Goal: Task Accomplishment & Management: Manage account settings

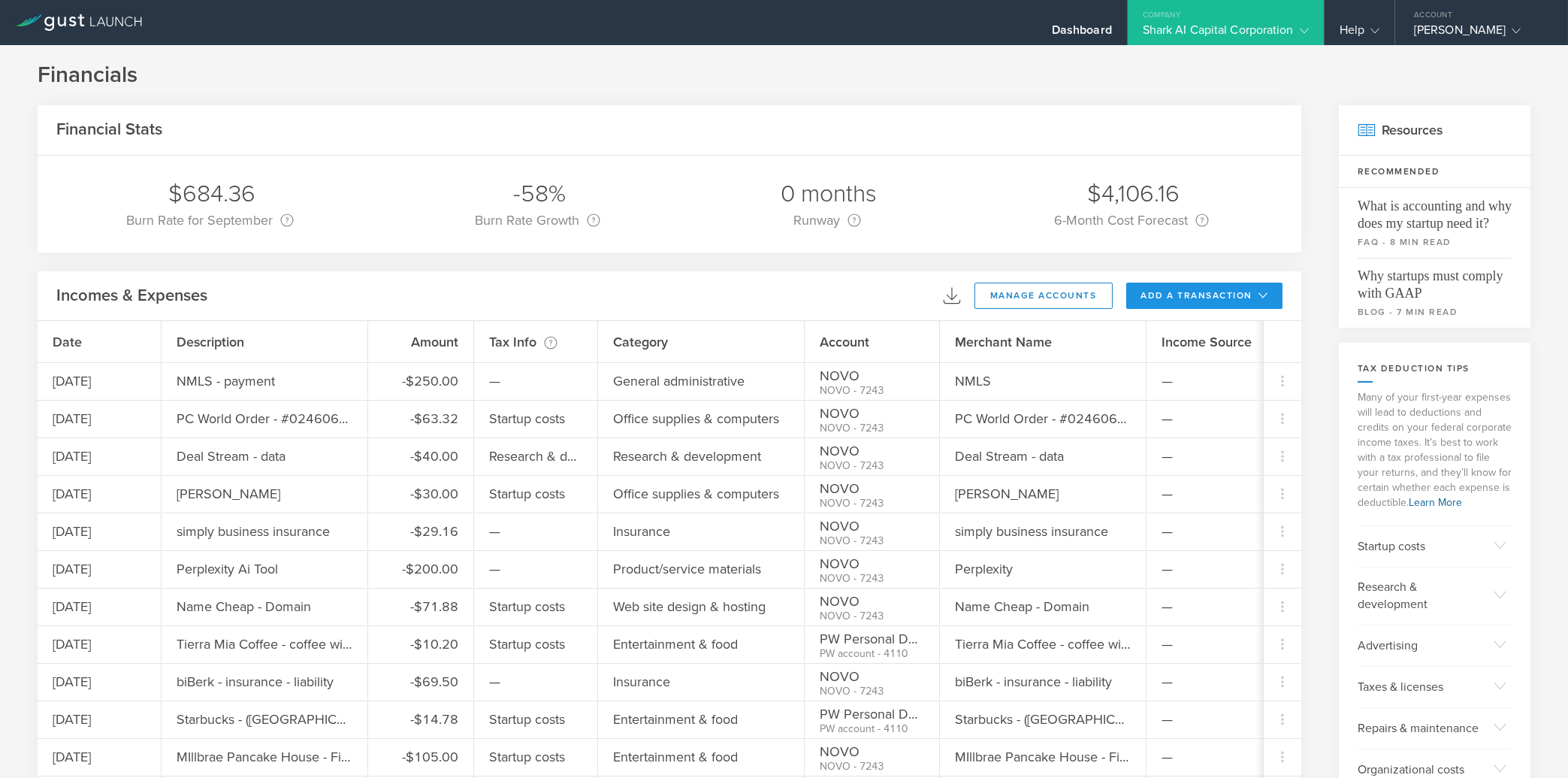
click at [1232, 294] on button "add a transaction" at bounding box center [1204, 296] width 157 height 26
click at [1241, 322] on li "Add Expense" at bounding box center [1232, 329] width 87 height 29
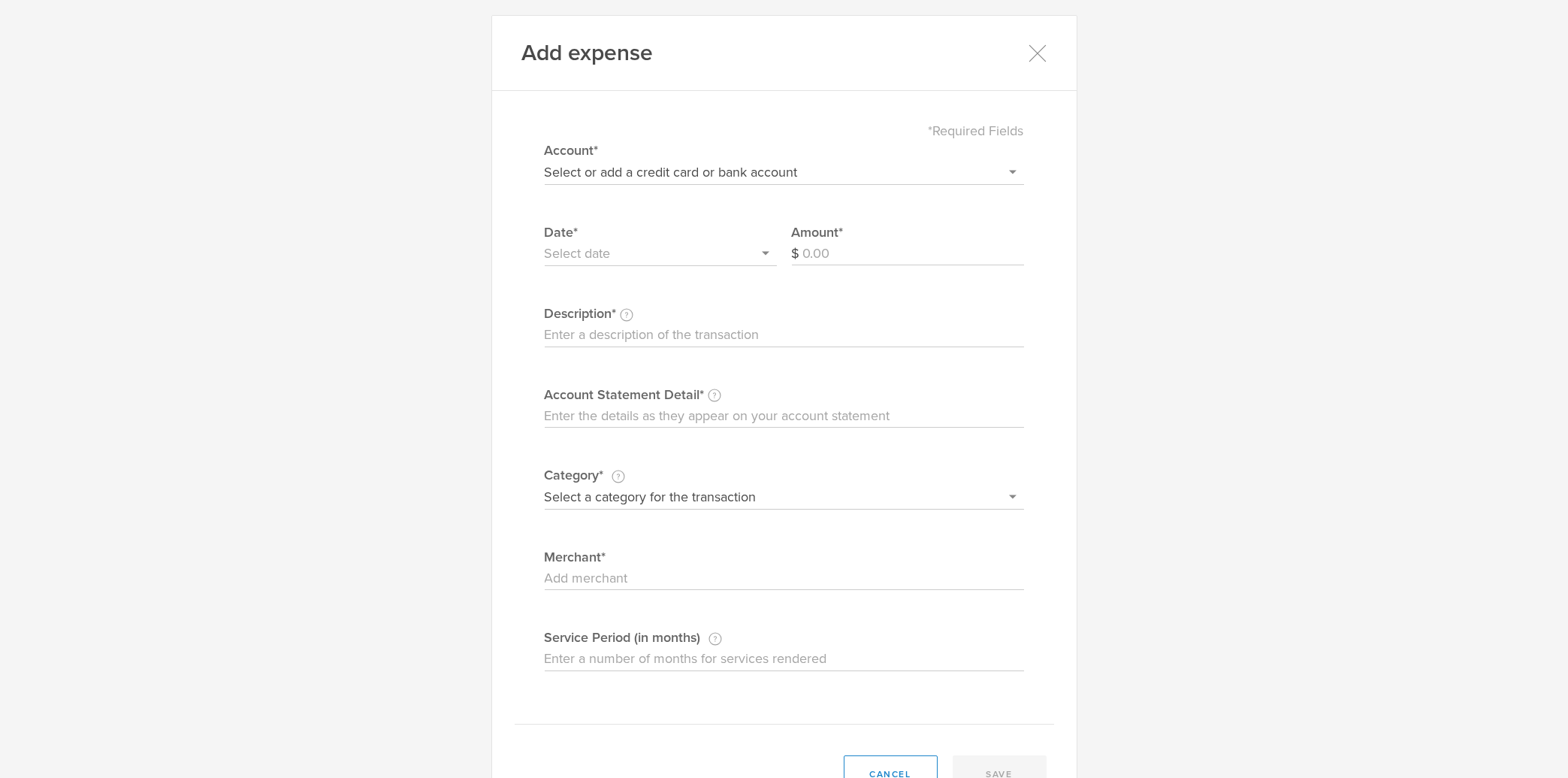
select select "60e62745d109d3000497f88c"
click option "PW Personal DDA" at bounding box center [0, 0] width 0 height 0
click at [928, 252] on input "Amount" at bounding box center [913, 254] width 221 height 24
type input "11.94"
click at [645, 255] on input "text" at bounding box center [660, 254] width 232 height 24
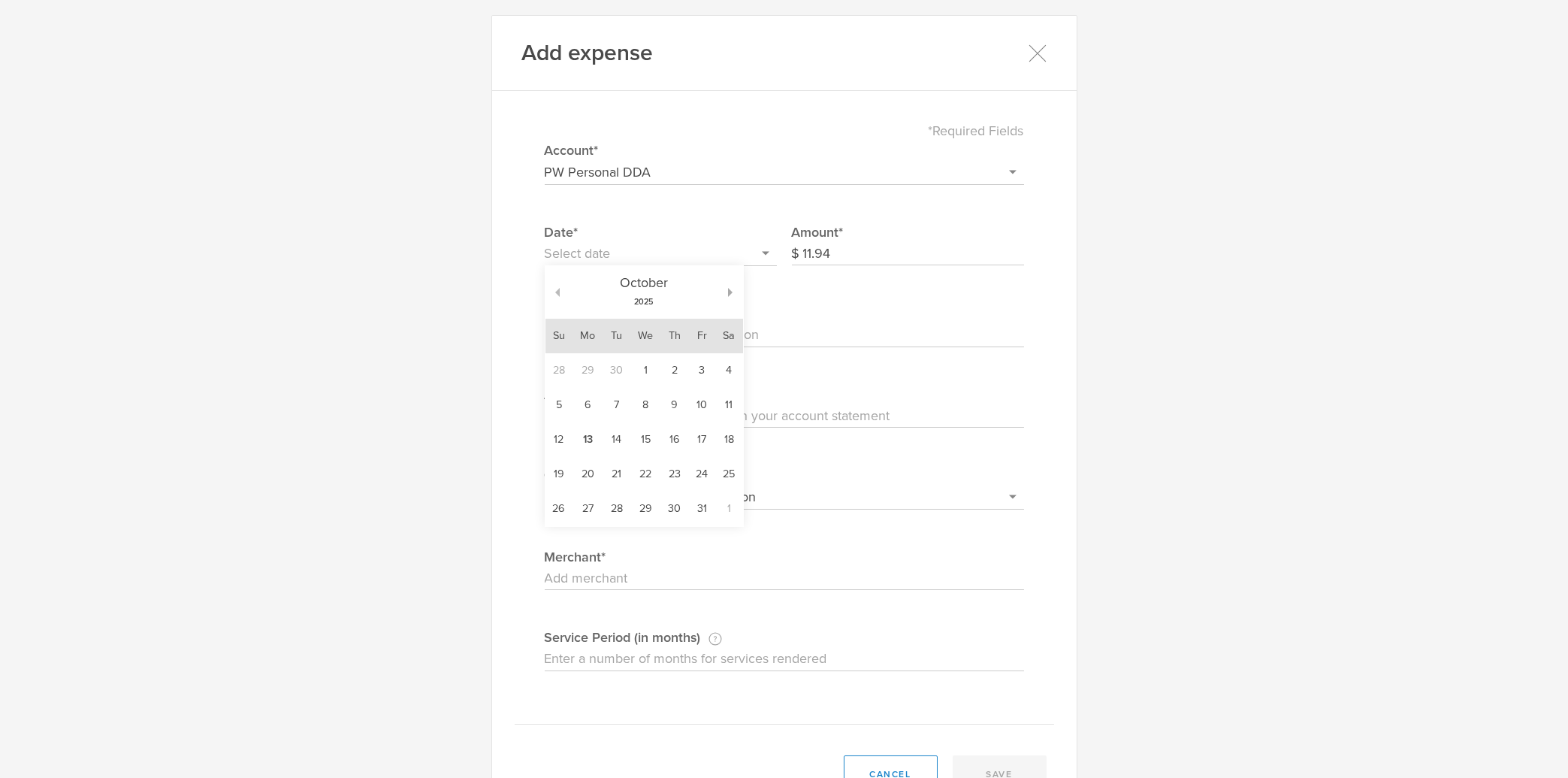
click at [548, 292] on button "button" at bounding box center [552, 292] width 14 height 9
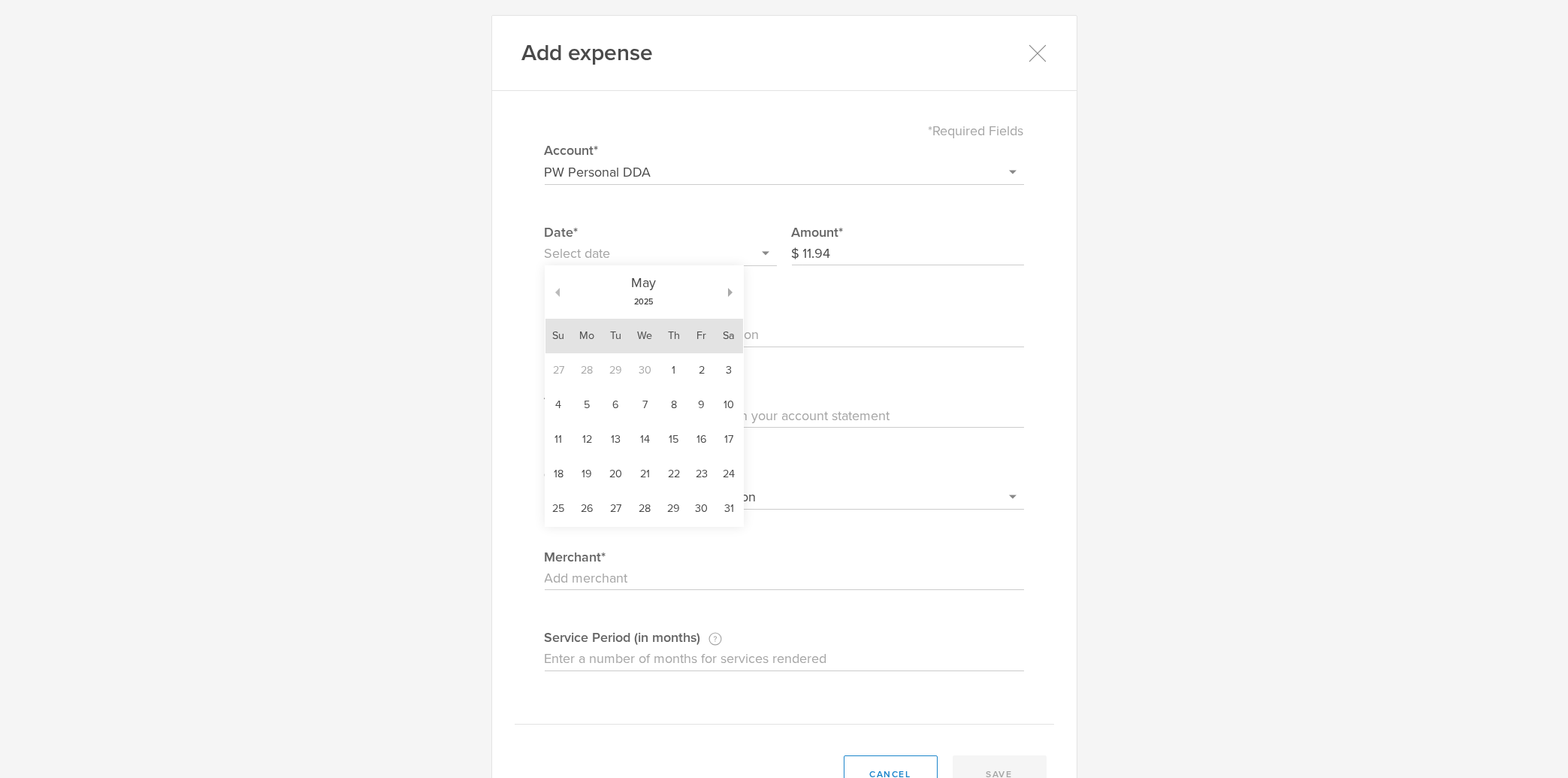
click at [551, 294] on button "button" at bounding box center [552, 292] width 14 height 9
click at [631, 513] on td "30" at bounding box center [646, 508] width 30 height 34
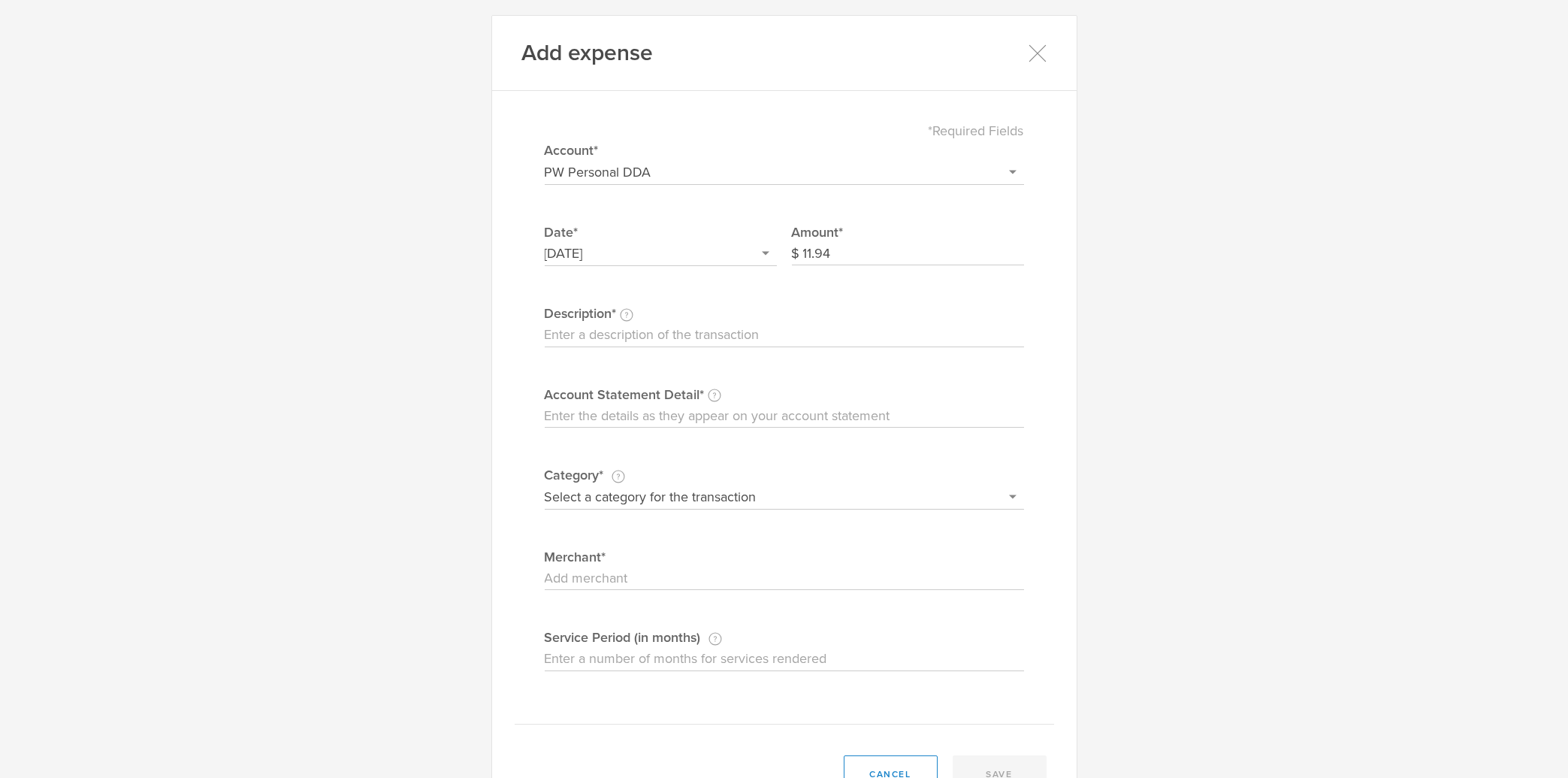
click at [606, 265] on input "[DATE]" at bounding box center [660, 254] width 232 height 24
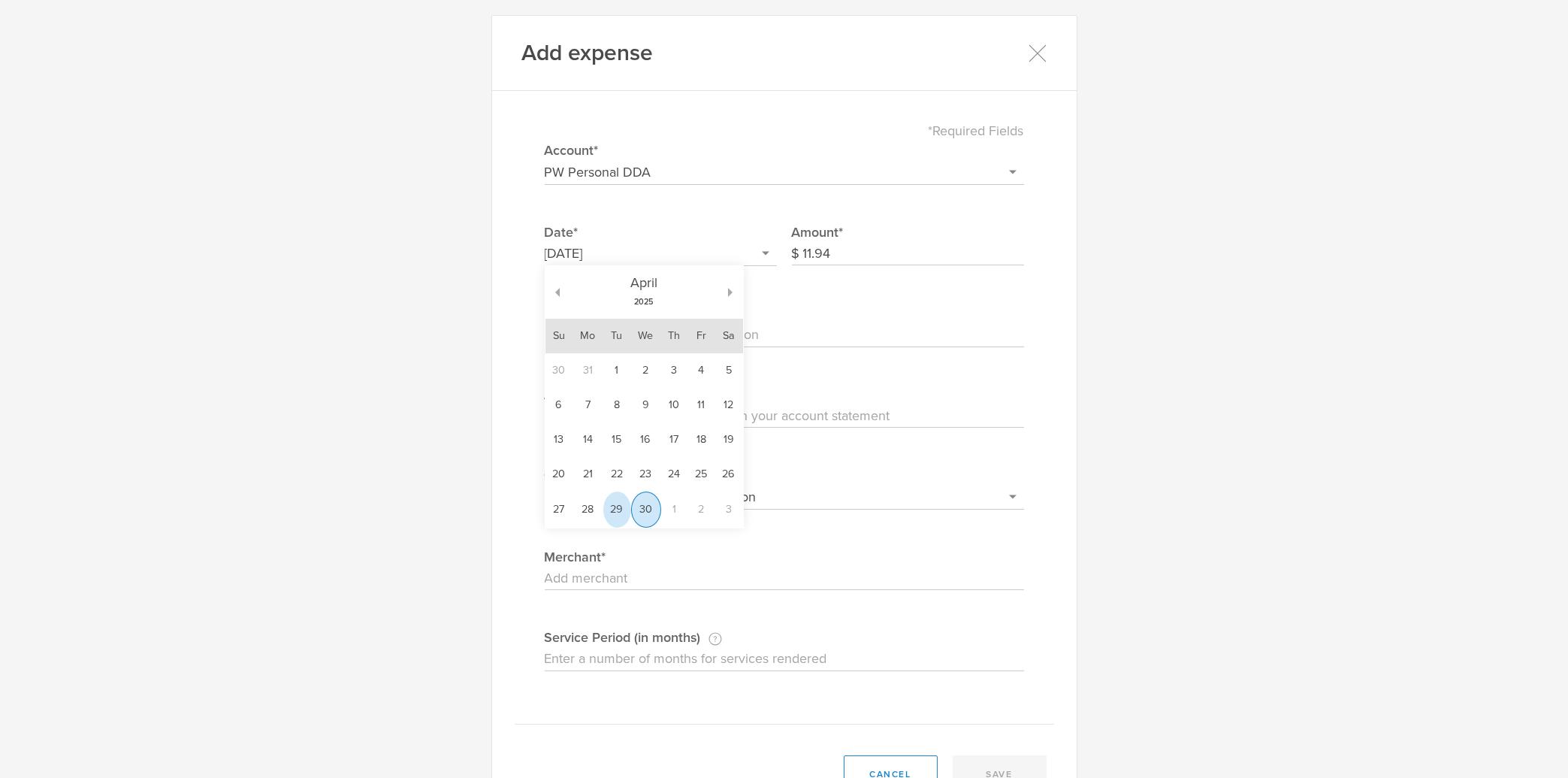
click at [607, 513] on td "29" at bounding box center [617, 509] width 28 height 36
type input "[DATE]"
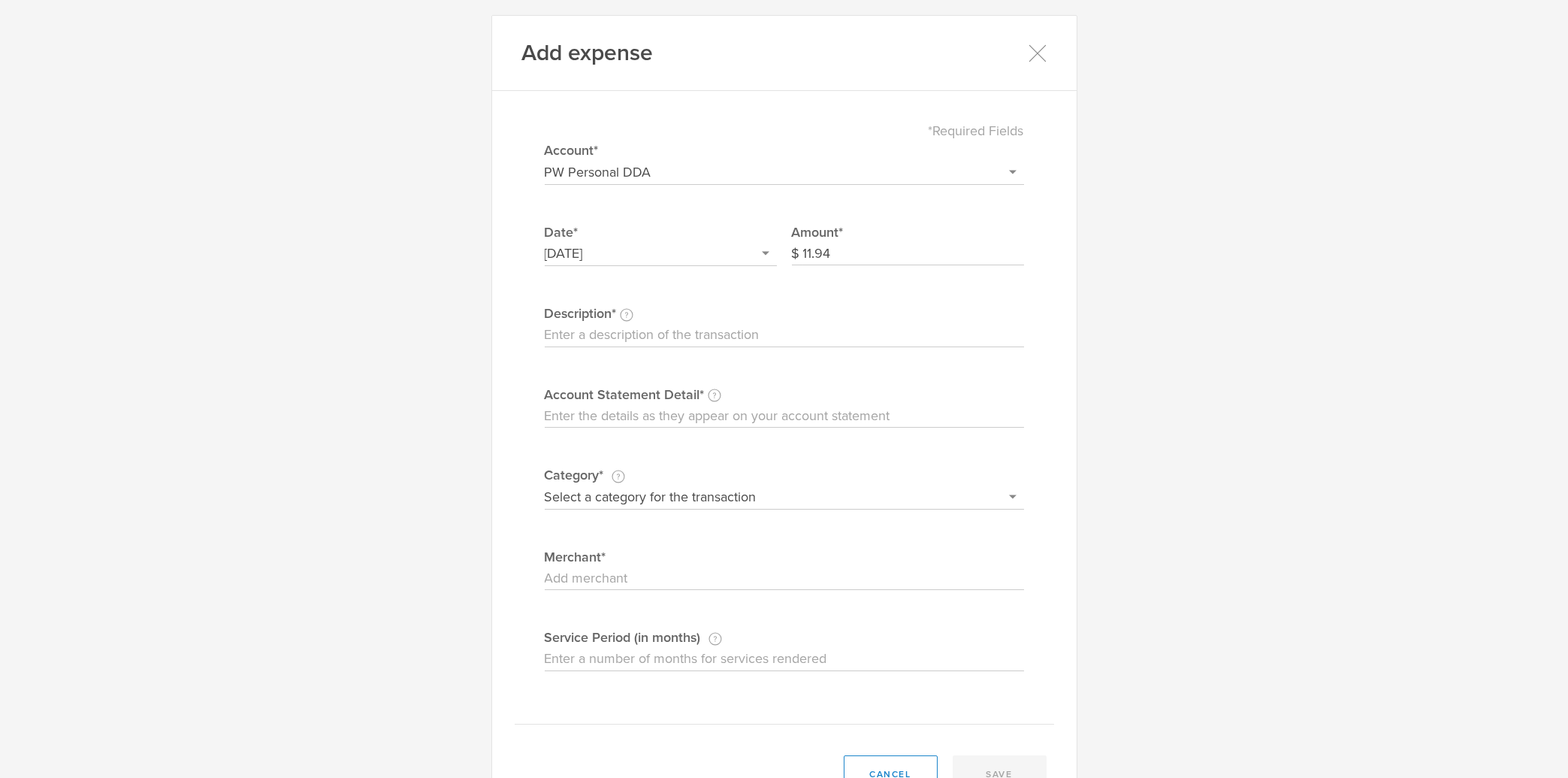
click at [704, 337] on input "Description This description is for your own reference." at bounding box center [784, 335] width 479 height 24
type input "Amoeba Music - gift client"
click at [761, 330] on input "Amoeba Music - gift client" at bounding box center [784, 335] width 479 height 24
paste input "Amoeba Music - gift client"
type input "Amoeba Music - gift client"
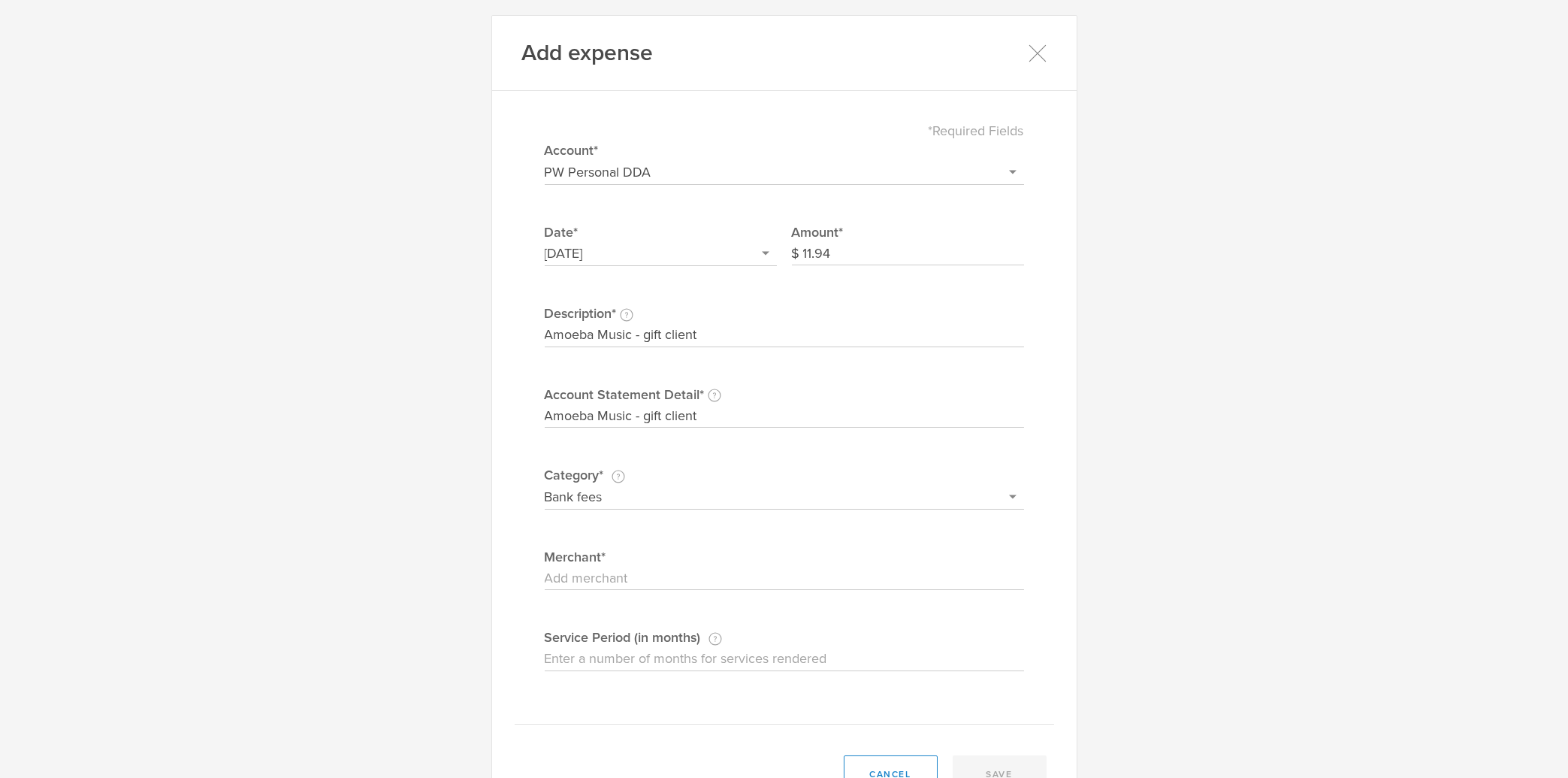
select select "Advertising & marketing"
drag, startPoint x: 621, startPoint y: 560, endPoint x: 623, endPoint y: 571, distance: 11.2
click at [623, 571] on div "Merchant" at bounding box center [784, 569] width 479 height 44
click at [623, 571] on input "Merchant" at bounding box center [784, 579] width 479 height 24
paste input "Amoeba Music - gift client"
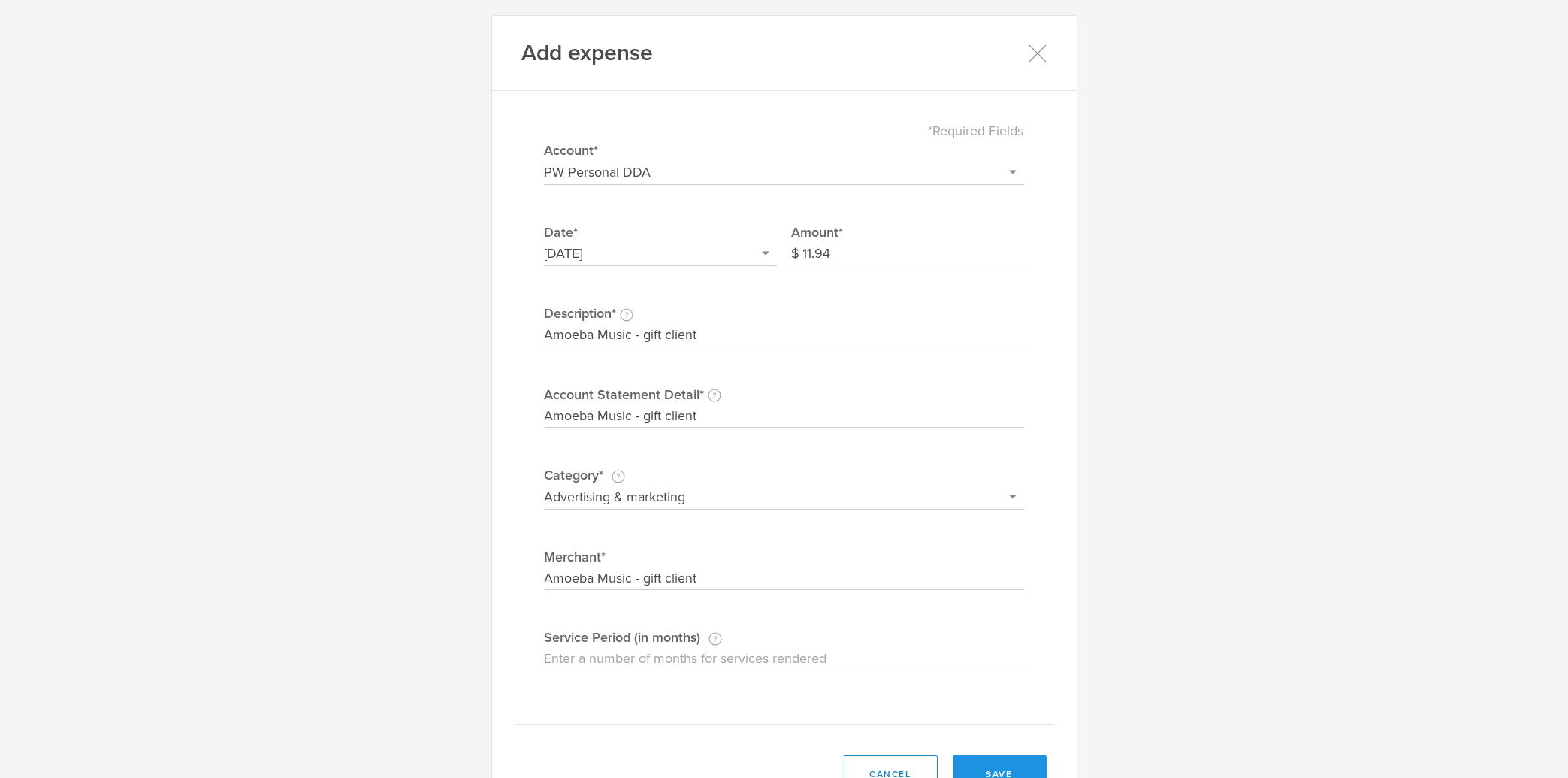
type input "Amoeba Music - gift client"
click at [987, 761] on button "save" at bounding box center [999, 773] width 94 height 37
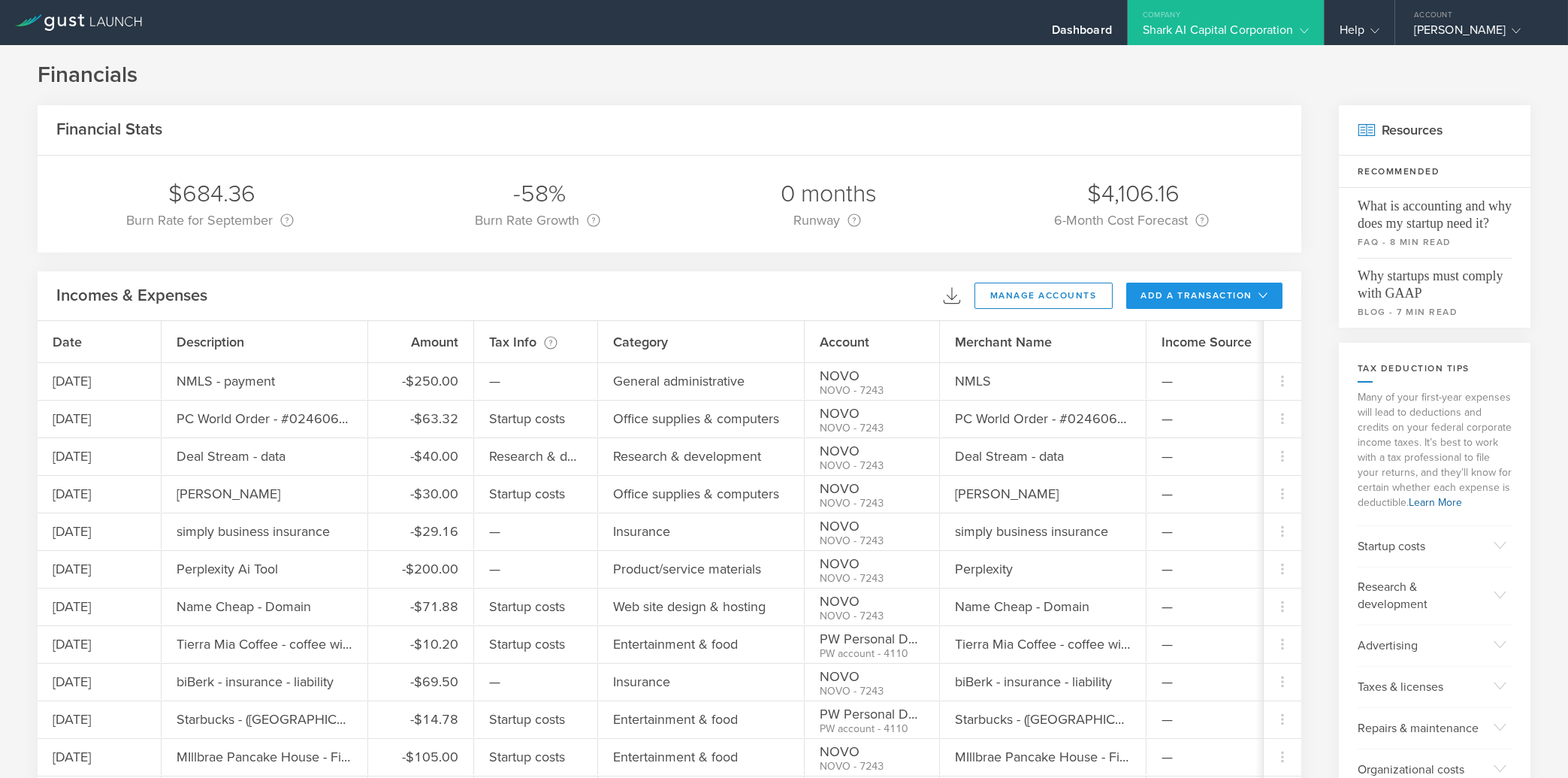
click at [1138, 299] on button "add a transaction" at bounding box center [1204, 296] width 157 height 26
click at [1191, 333] on li "Add Expense" at bounding box center [1232, 329] width 87 height 29
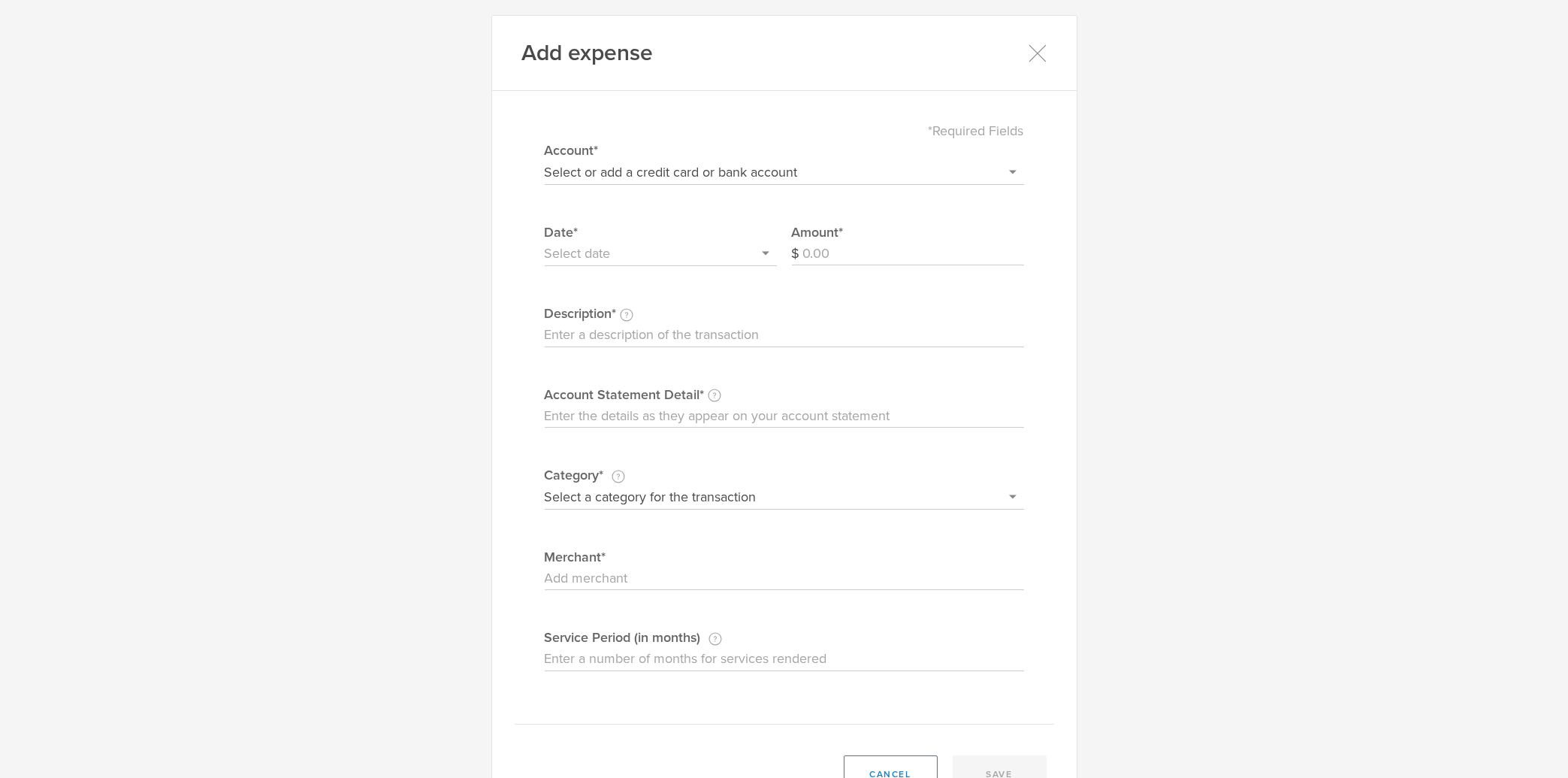
click at [544, 160] on select "Select or add a credit card or bank account Visa - 7587 BOFA Cash Reward PayPal…" at bounding box center [784, 172] width 479 height 24
select select "60e62745d109d3000497f88c"
click option "PW Personal DDA" at bounding box center [0, 0] width 0 height 0
click at [629, 246] on input "text" at bounding box center [660, 254] width 232 height 24
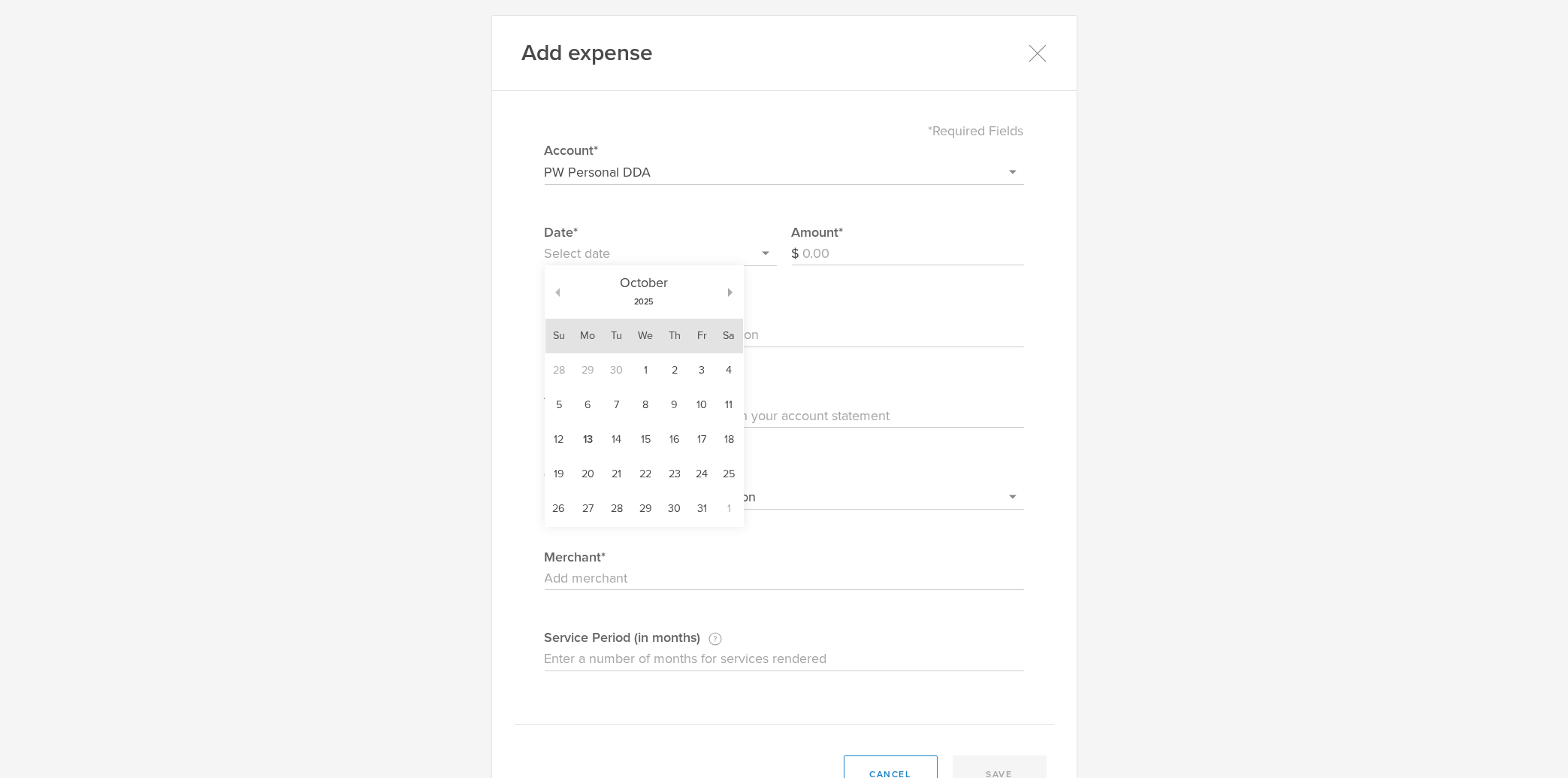
click at [552, 288] on button "button" at bounding box center [552, 292] width 14 height 9
click at [559, 288] on div "[DATE]" at bounding box center [644, 292] width 169 height 53
click at [559, 293] on div "[DATE]" at bounding box center [644, 292] width 169 height 53
click at [547, 294] on button "button" at bounding box center [552, 292] width 14 height 9
click at [551, 294] on button "button" at bounding box center [552, 292] width 14 height 9
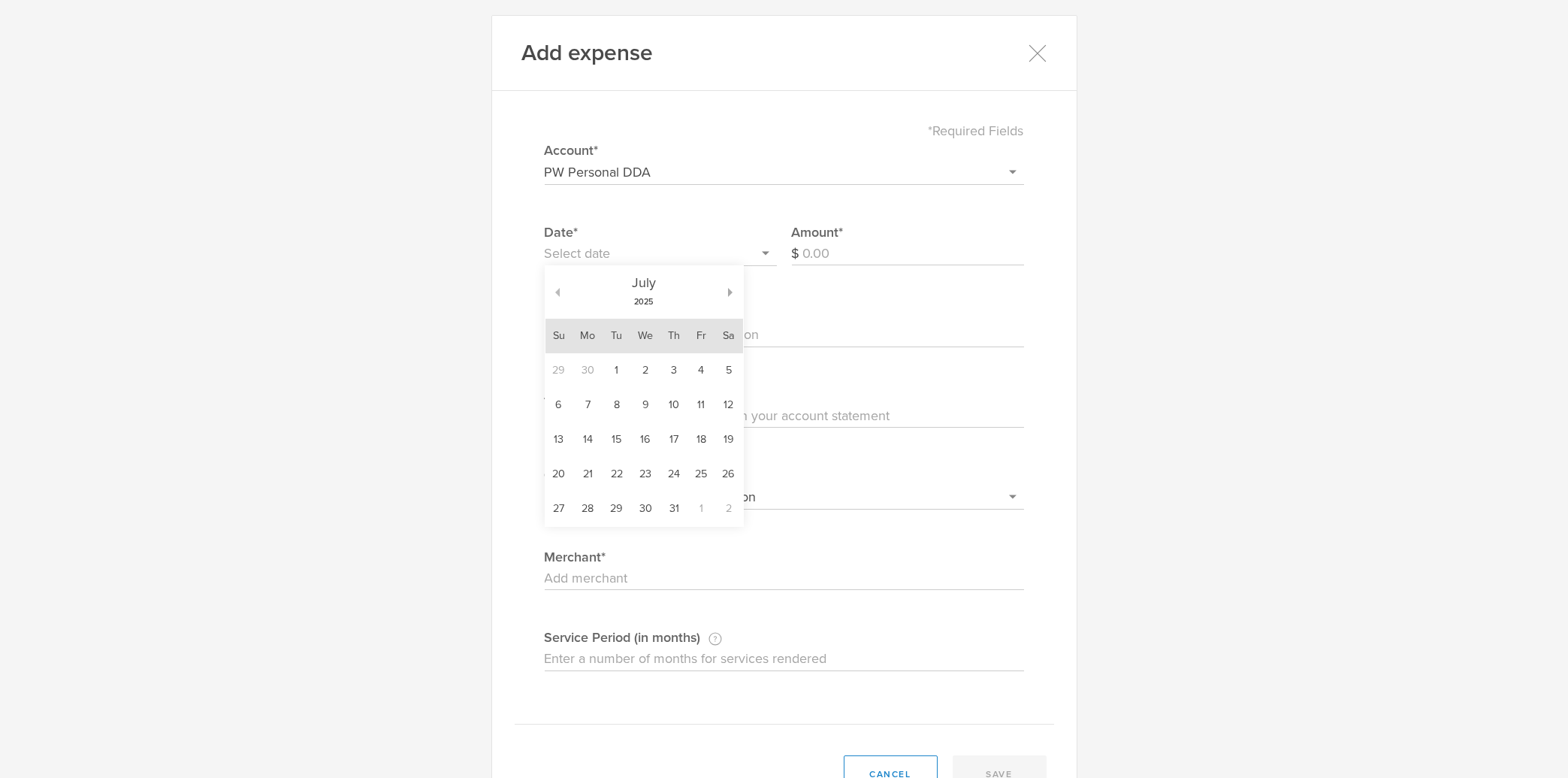
click at [551, 294] on button "button" at bounding box center [552, 292] width 14 height 9
click at [610, 516] on td "29" at bounding box center [617, 508] width 28 height 34
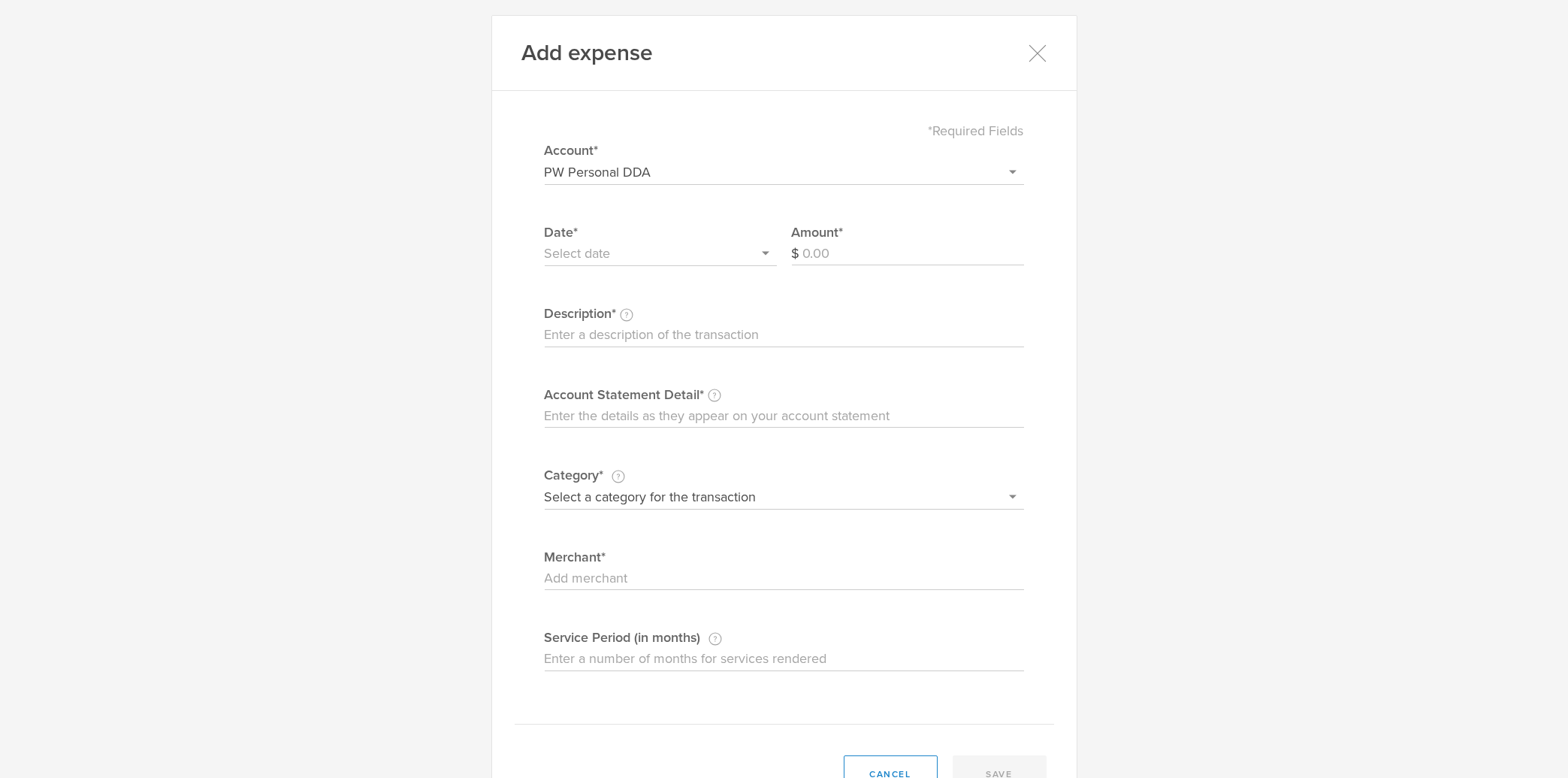
type input "[DATE]"
click at [864, 247] on input "Amount" at bounding box center [913, 254] width 221 height 24
type input "40.00"
click at [692, 333] on input "Description This description is for your own reference." at bounding box center [784, 335] width 479 height 24
type input "gas"
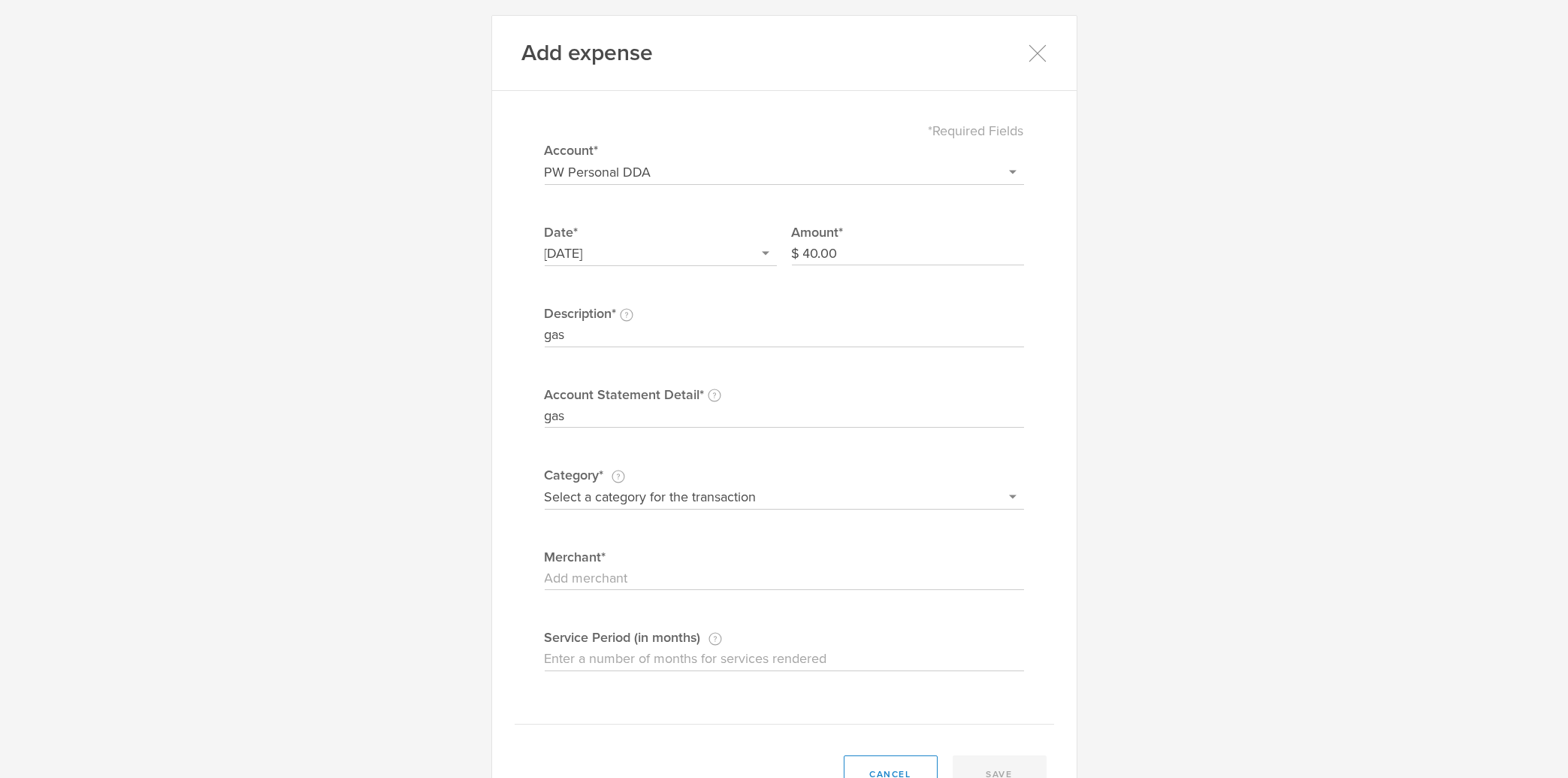
type input "gas"
click at [544, 485] on select "Select a category for the transaction Manufacturing equipment Product/service m…" at bounding box center [784, 497] width 479 height 24
select select "General administrative"
click option "General administrative" at bounding box center [0, 0] width 0 height 0
click at [595, 572] on input "Merchant" at bounding box center [784, 579] width 479 height 24
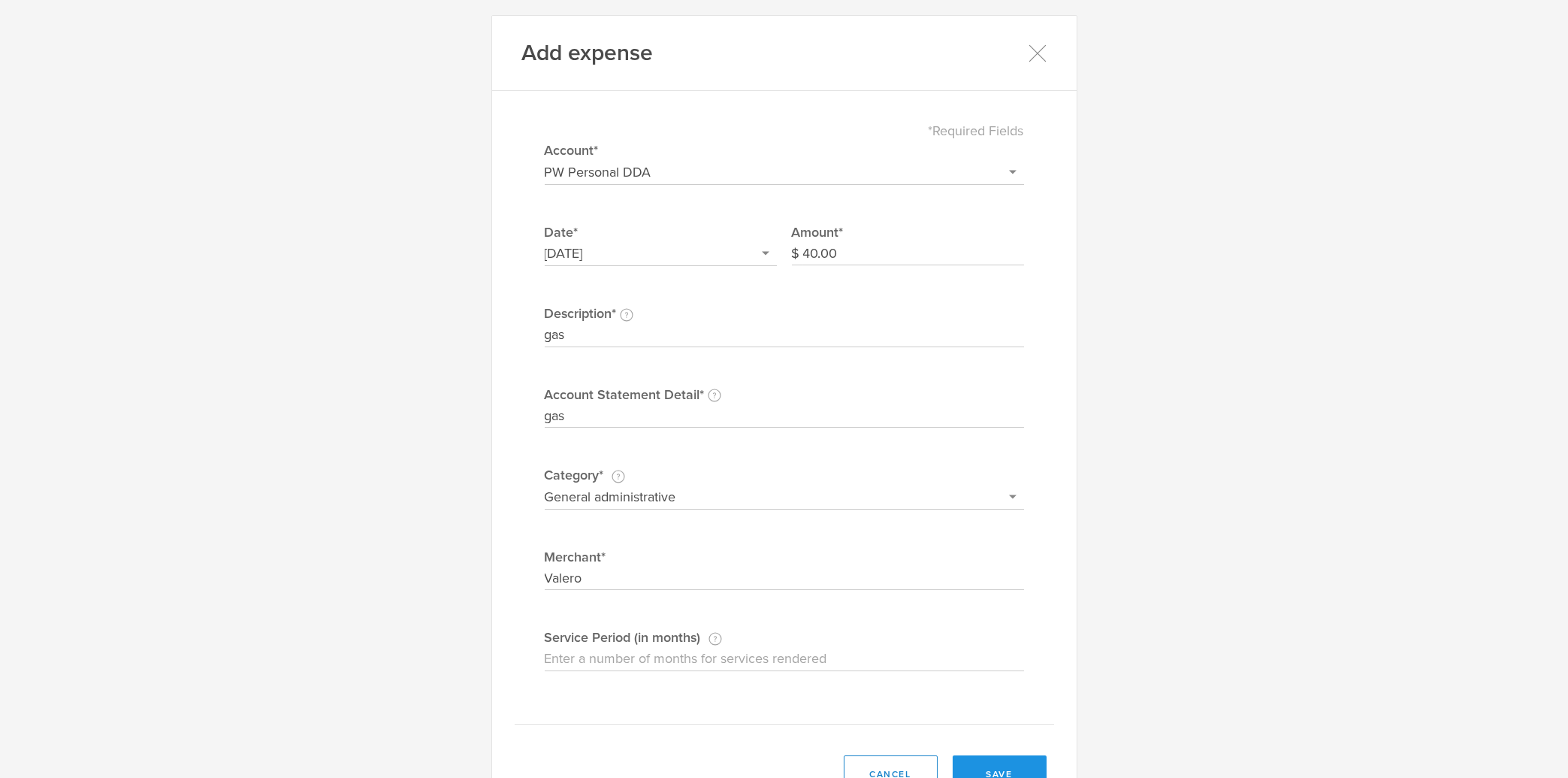
type input "Valero"
click at [1023, 767] on button "save" at bounding box center [999, 773] width 94 height 37
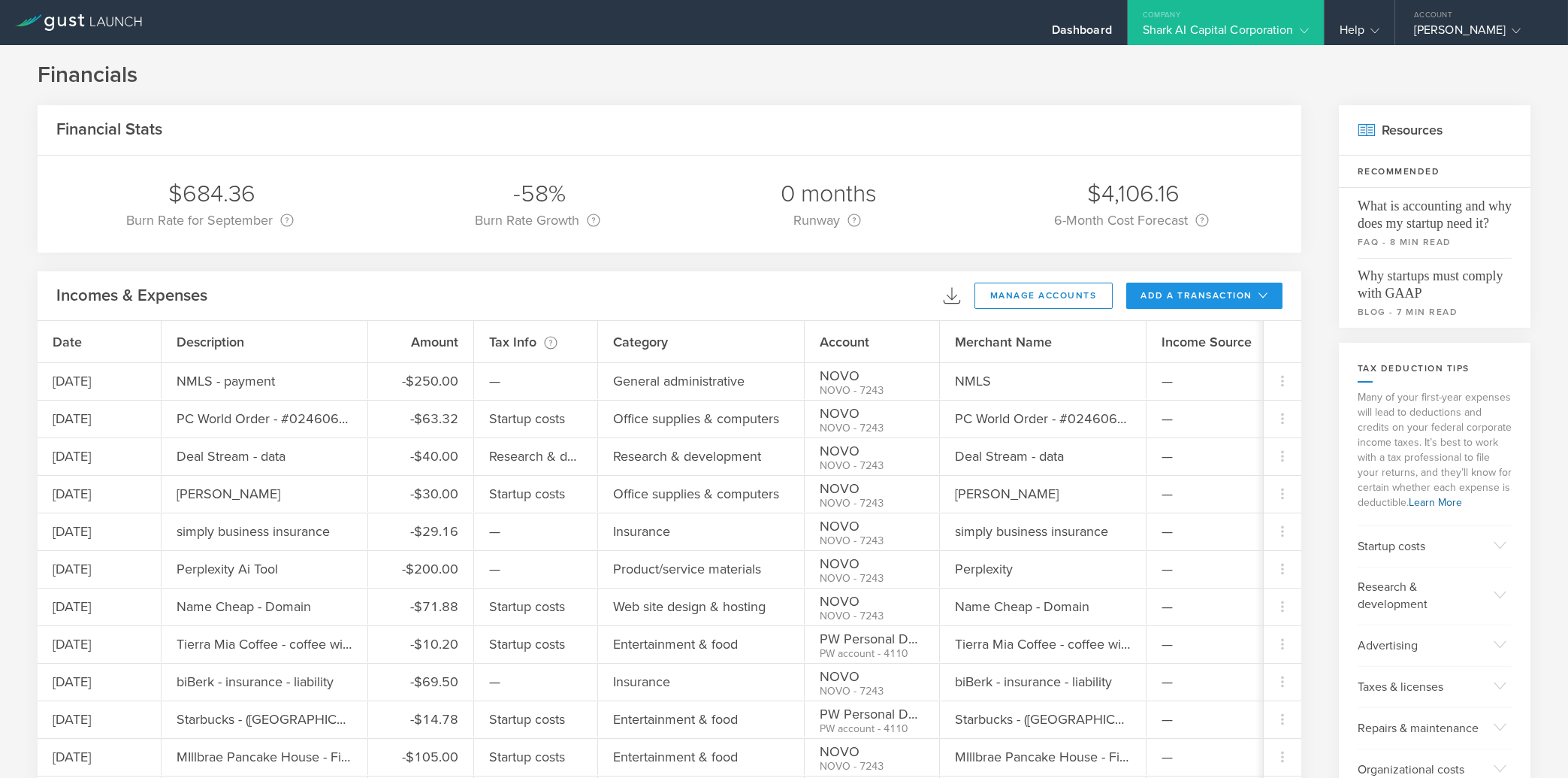
click at [1230, 297] on button "add a transaction" at bounding box center [1204, 296] width 157 height 26
click at [1241, 336] on li "Add Expense" at bounding box center [1232, 329] width 87 height 29
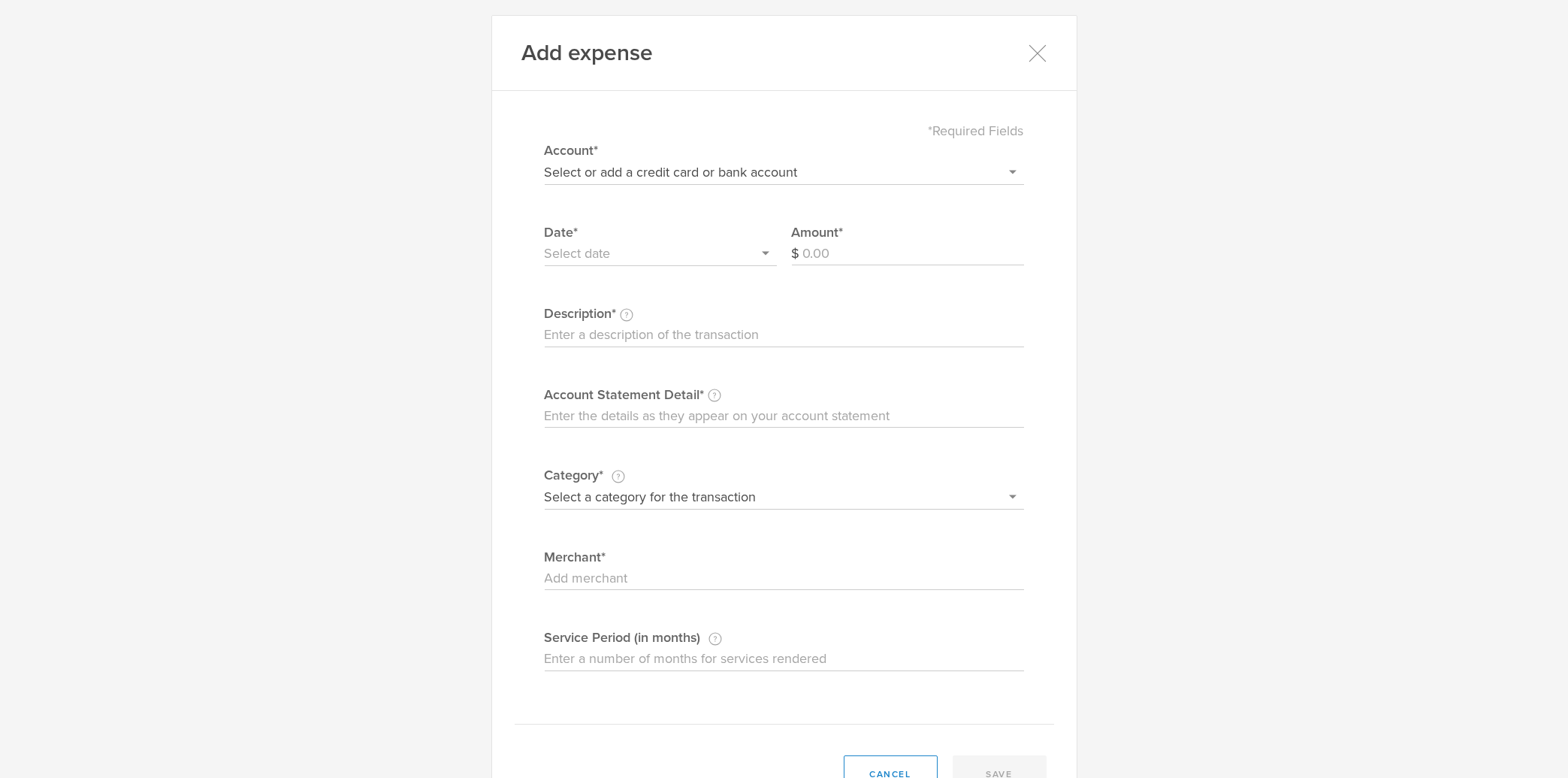
click at [544, 160] on select "Select or add a credit card or bank account Visa - 7587 BOFA Cash Reward PayPal…" at bounding box center [784, 172] width 479 height 24
select select "60e62745d109d3000497f88c"
click option "PW Personal DDA" at bounding box center [0, 0] width 0 height 0
click at [902, 259] on input "Amount" at bounding box center [913, 254] width 221 height 24
type input "50.00"
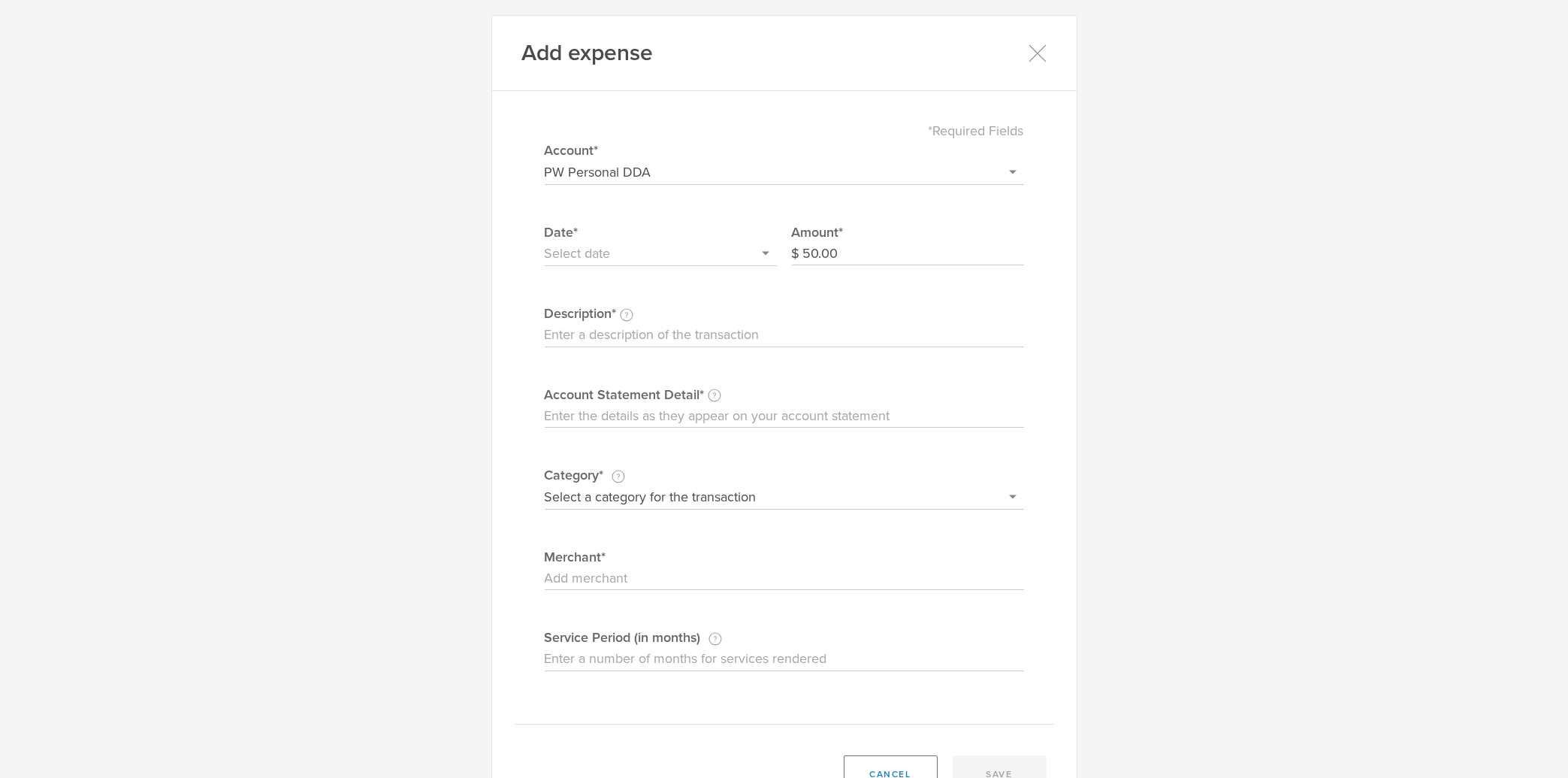
click at [614, 252] on input "text" at bounding box center [660, 254] width 232 height 24
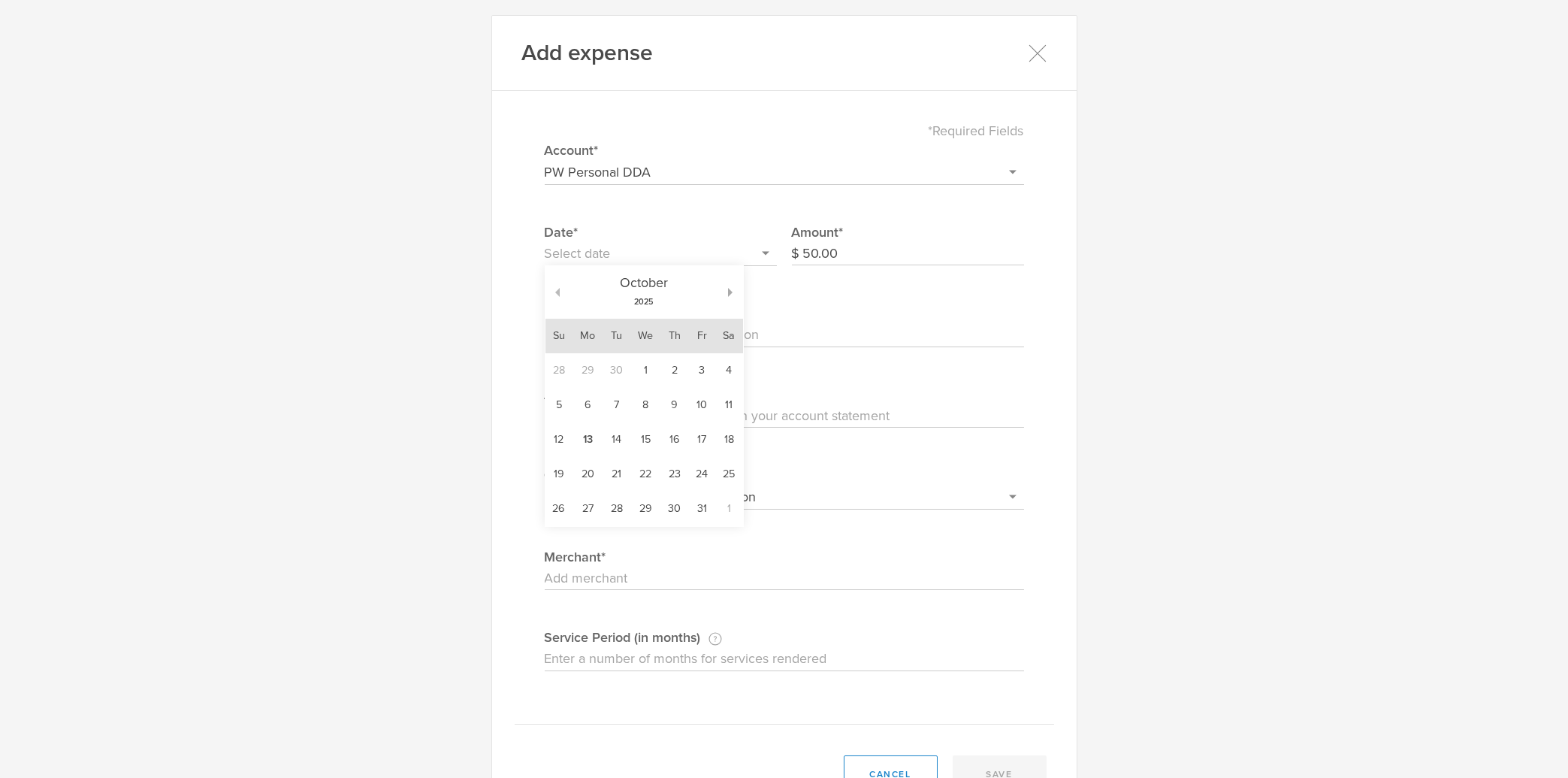
click at [552, 290] on button "button" at bounding box center [552, 292] width 14 height 9
click at [552, 290] on div "[DATE]" at bounding box center [644, 292] width 197 height 53
click at [559, 290] on div "[DATE]" at bounding box center [644, 292] width 169 height 53
click at [551, 294] on button "button" at bounding box center [552, 292] width 14 height 9
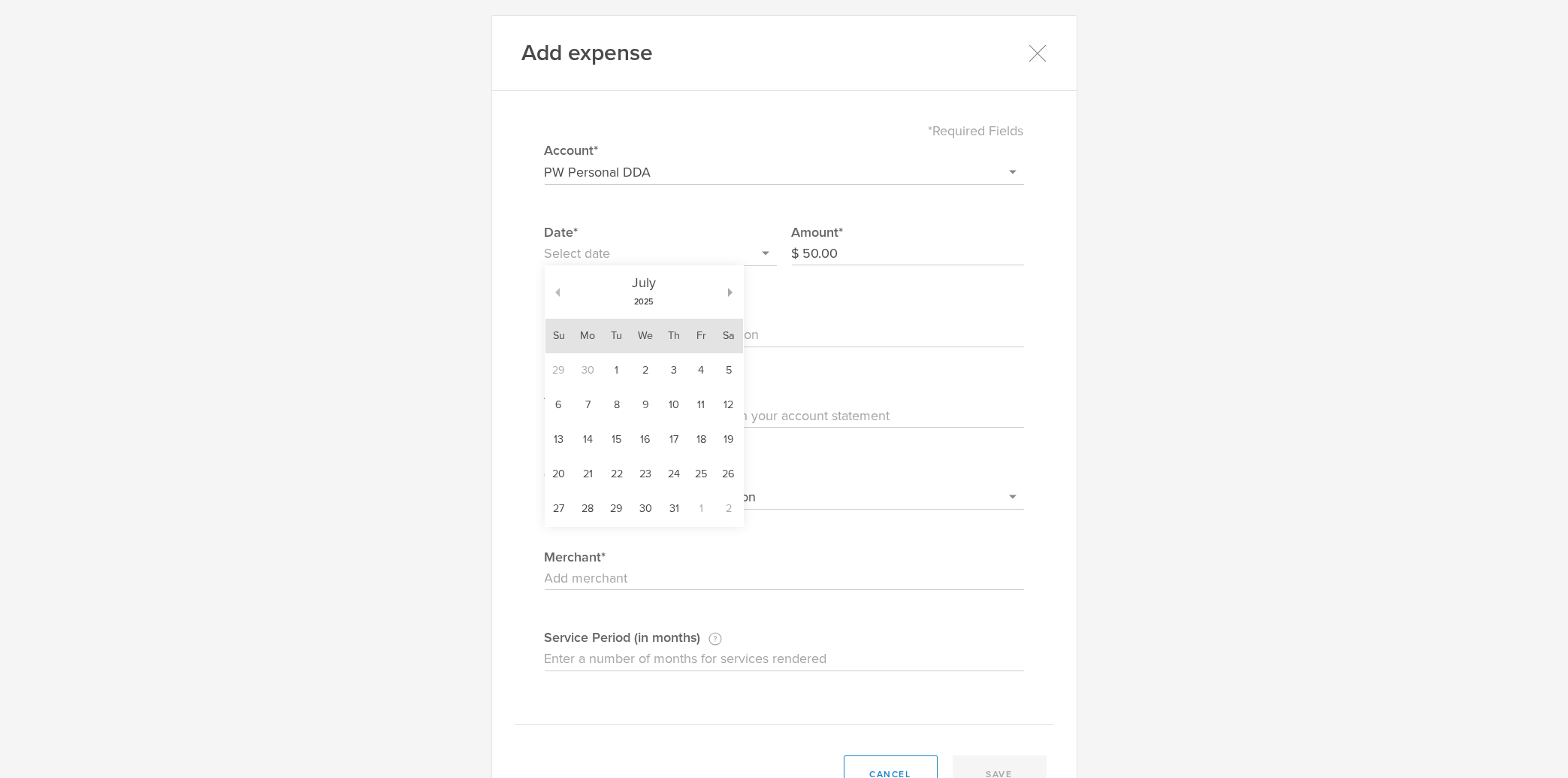
click at [551, 294] on button "button" at bounding box center [552, 292] width 14 height 9
click at [559, 293] on div "[DATE]" at bounding box center [644, 292] width 169 height 53
click at [551, 290] on button "button" at bounding box center [552, 292] width 14 height 9
click at [693, 481] on td "25" at bounding box center [701, 474] width 27 height 34
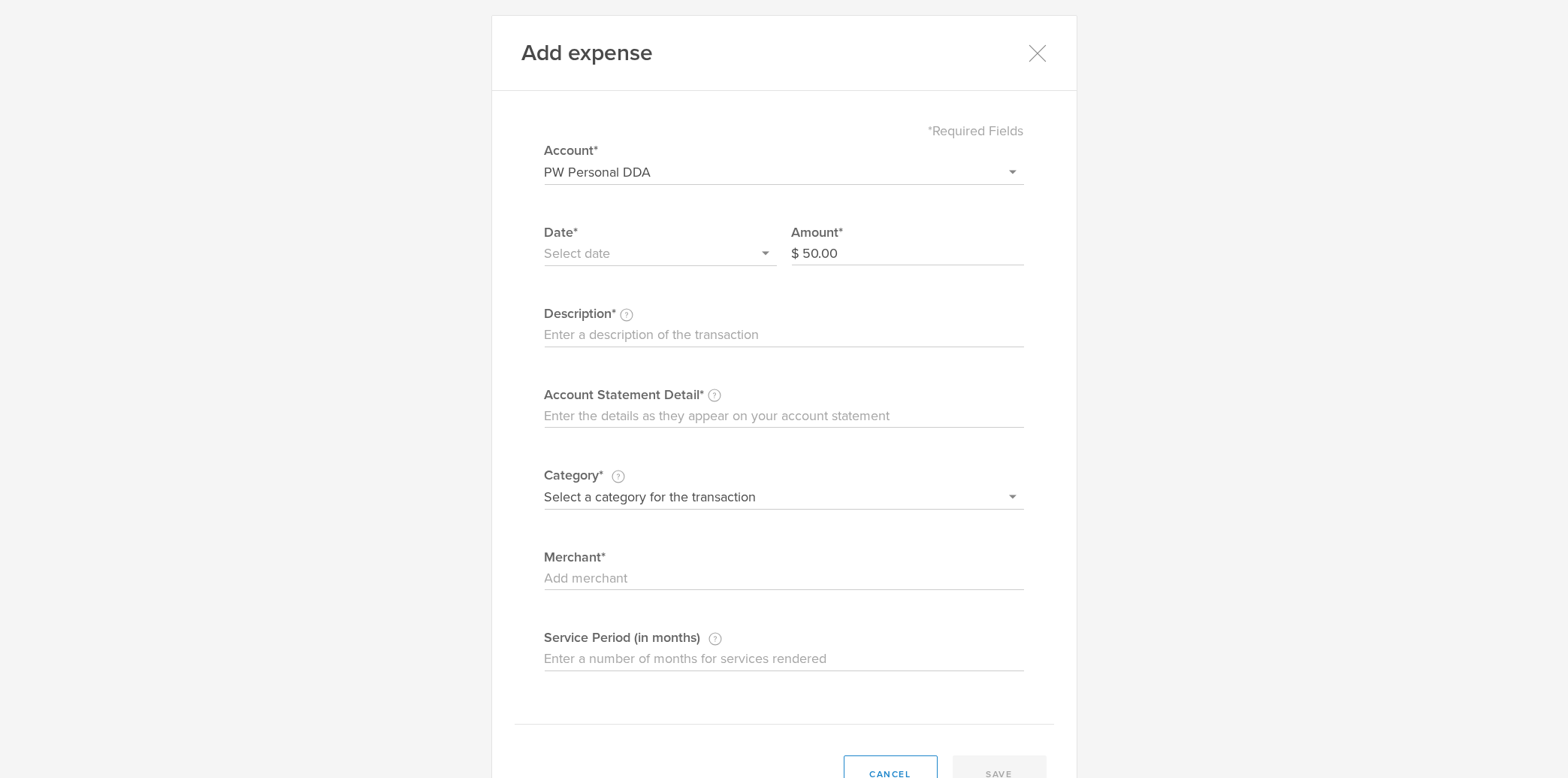
type input "[DATE]"
click at [713, 330] on input "Description This description is for your own reference." at bounding box center [784, 335] width 479 height 24
type input "gas"
select select "General administrative"
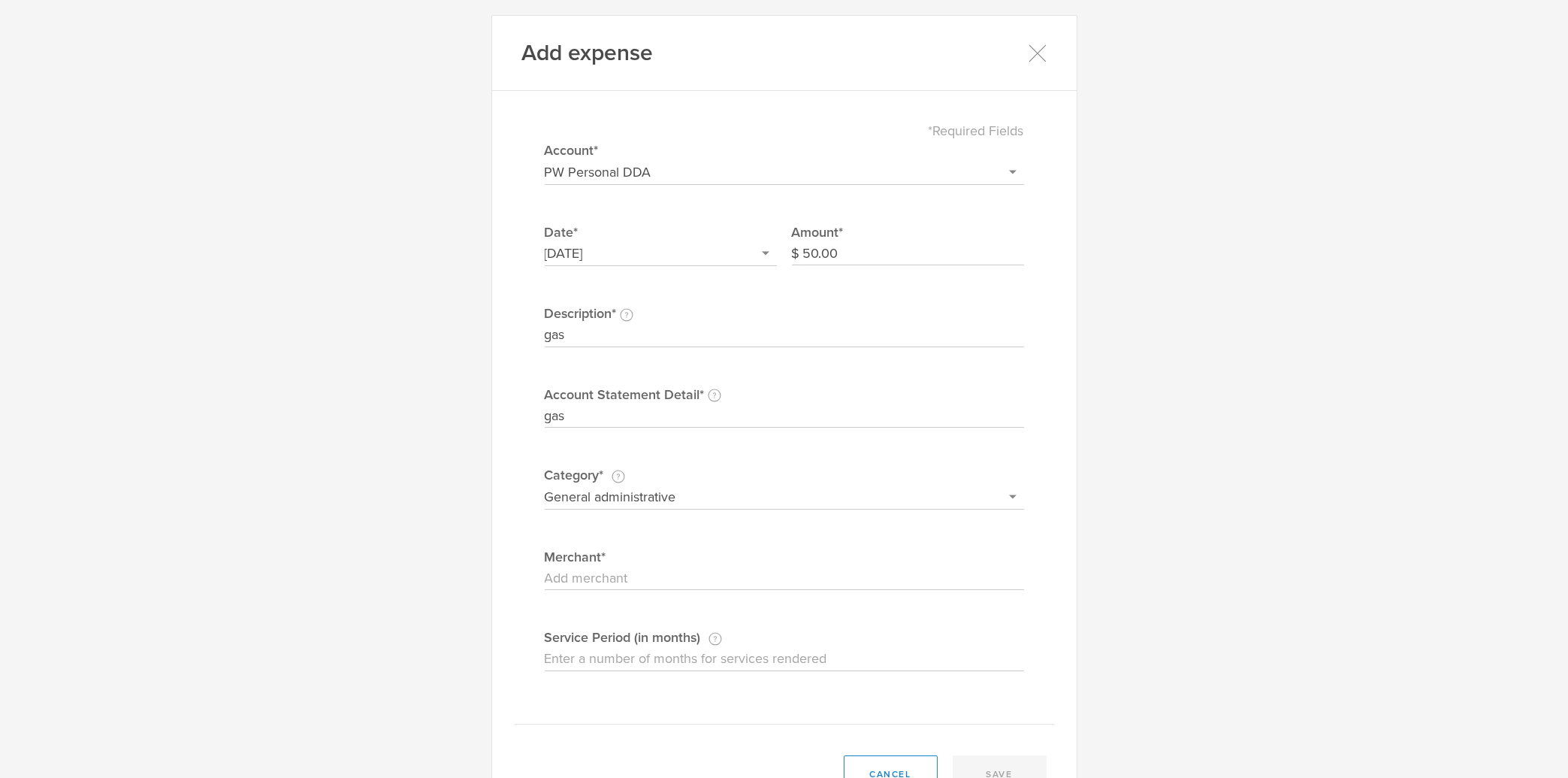
click option "General administrative" at bounding box center [0, 0] width 0 height 0
click at [619, 576] on input "Merchant" at bounding box center [784, 579] width 479 height 24
type input "Valero"
click at [1032, 768] on button "save" at bounding box center [999, 773] width 94 height 37
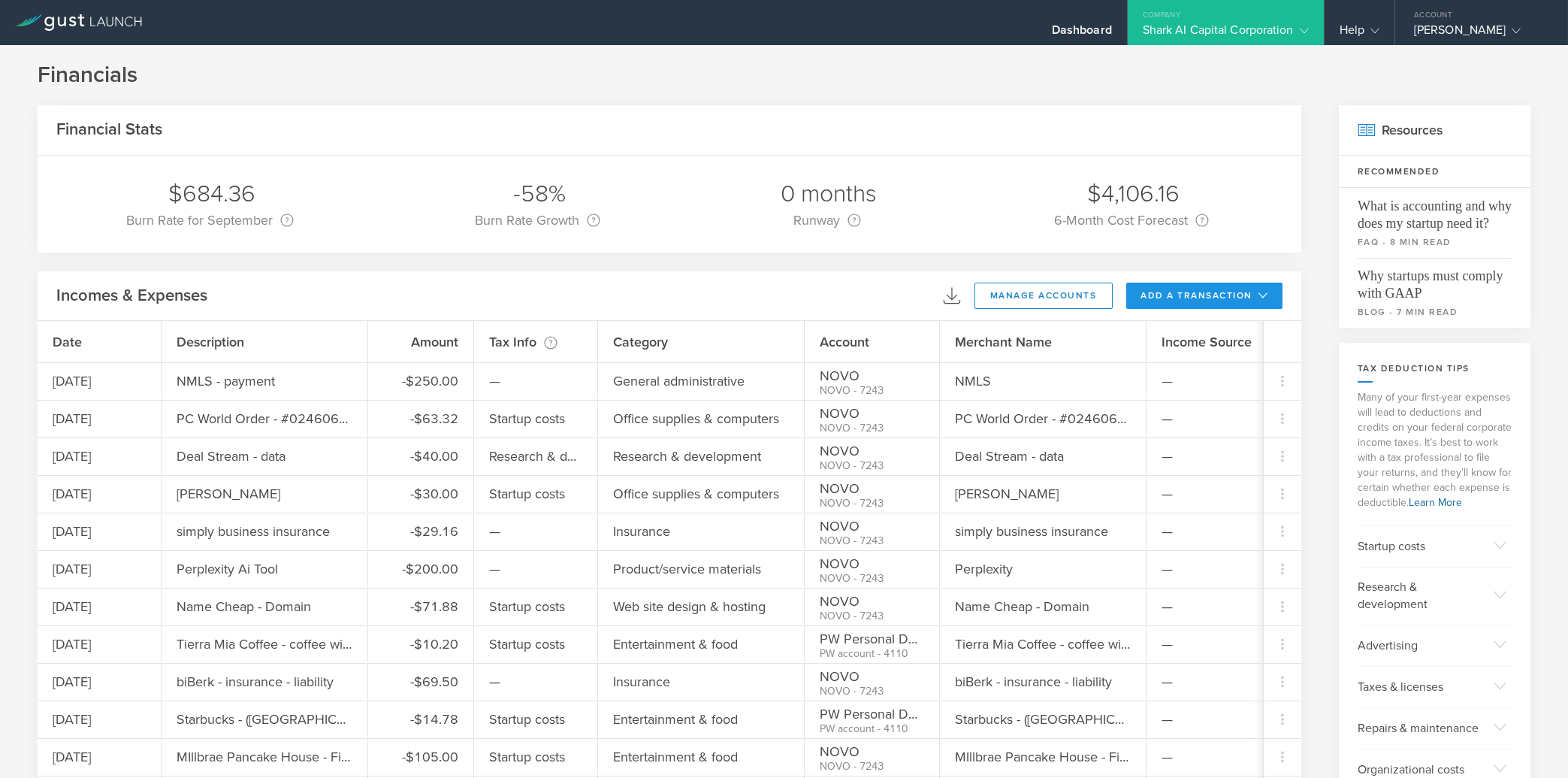
click at [1230, 297] on button "add a transaction" at bounding box center [1204, 296] width 157 height 26
click at [1241, 323] on li "Add Expense" at bounding box center [1232, 329] width 87 height 29
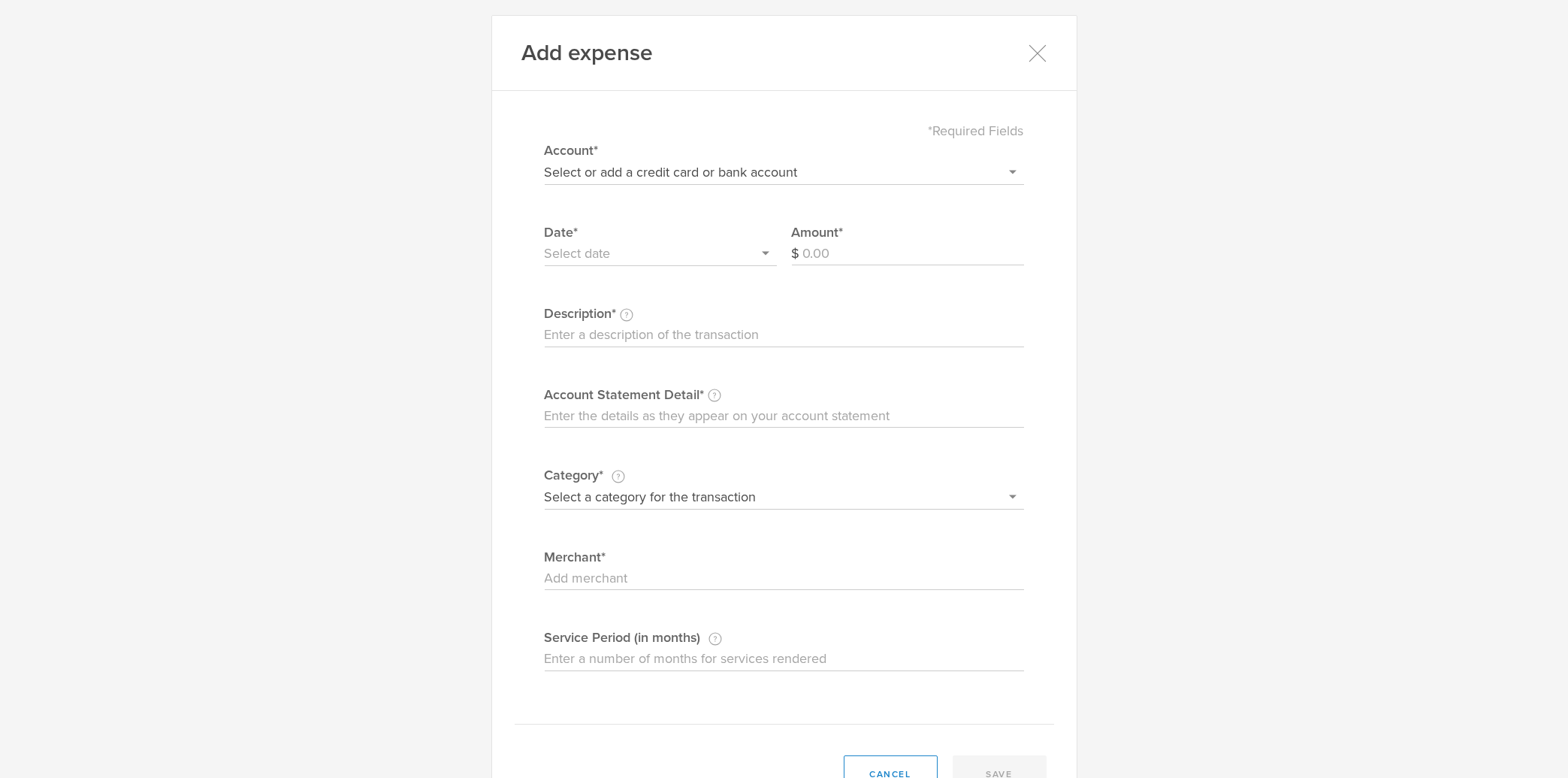
click at [544, 160] on select "Select or add a credit card or bank account Visa - 7587 BOFA Cash Reward PayPal…" at bounding box center [784, 172] width 479 height 24
select select "60e62745d109d3000497f88c"
click option "PW Personal DDA" at bounding box center [0, 0] width 0 height 0
click at [875, 256] on input "Amount" at bounding box center [913, 254] width 221 height 24
type input "74.78"
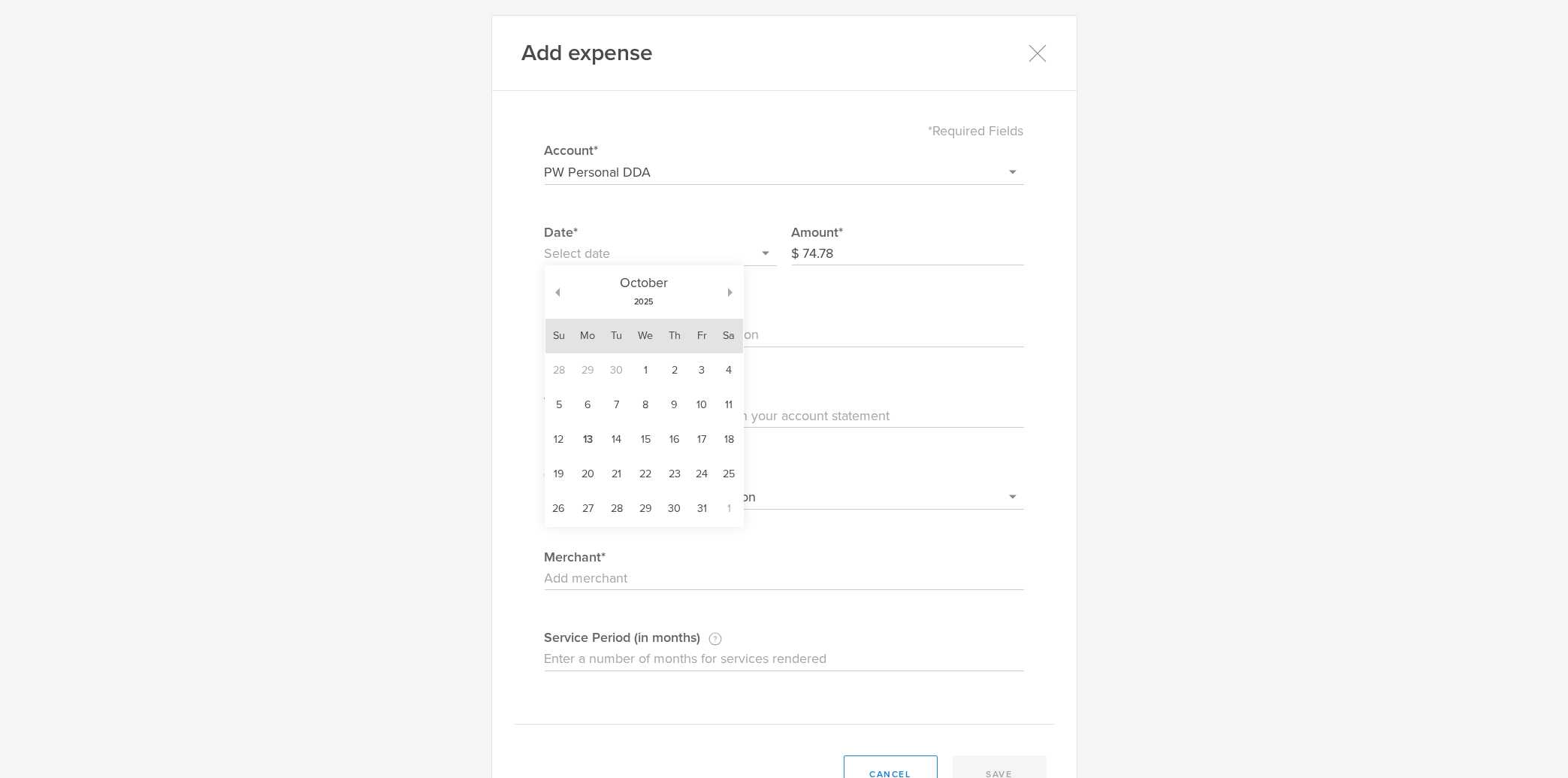
click at [703, 259] on input "text" at bounding box center [660, 254] width 232 height 24
click at [548, 290] on button "button" at bounding box center [552, 292] width 14 height 9
click at [552, 292] on div "[DATE]" at bounding box center [644, 292] width 197 height 53
click at [559, 293] on div "[DATE]" at bounding box center [644, 292] width 169 height 53
click at [548, 293] on button "button" at bounding box center [552, 292] width 14 height 9
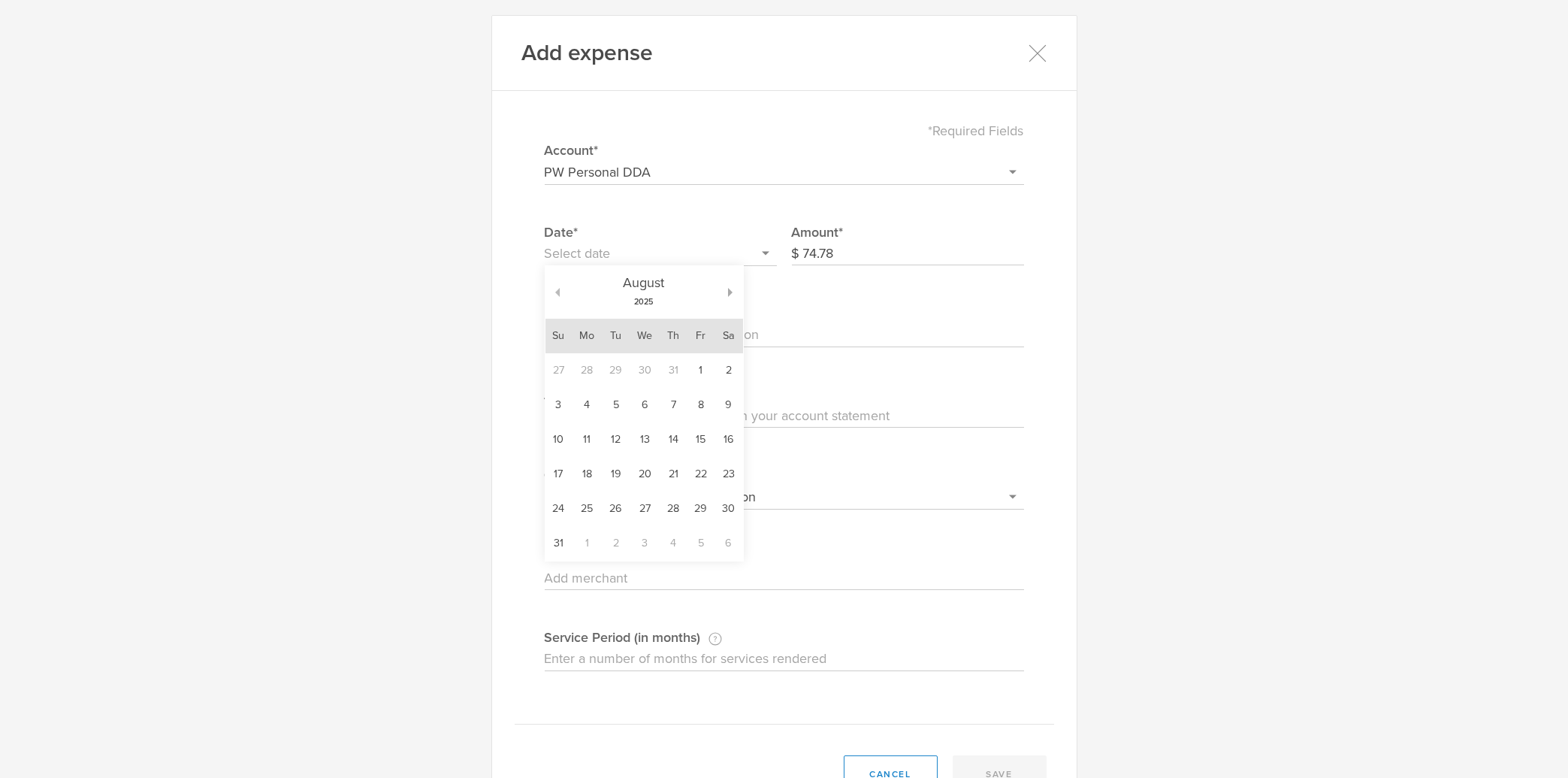
click at [548, 293] on button "button" at bounding box center [552, 292] width 14 height 9
click at [618, 511] on td "29" at bounding box center [617, 508] width 28 height 34
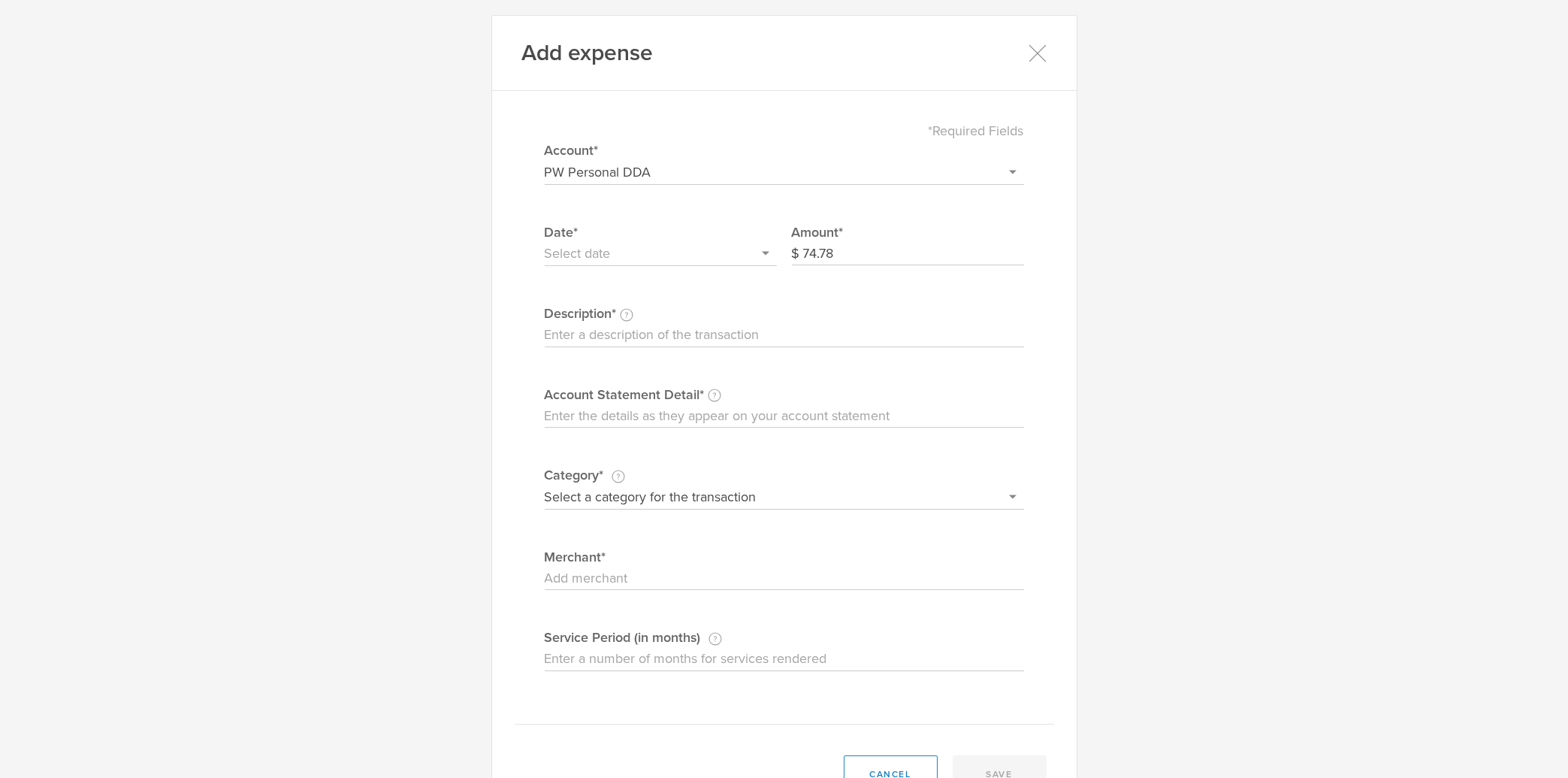
type input "[DATE]"
click at [797, 329] on input "Description This description is for your own reference." at bounding box center [784, 335] width 479 height 24
type input "Nijiya Market - gifts"
paste input "Nijiya Market - gifts"
type input "Nijiya Market - gifts"
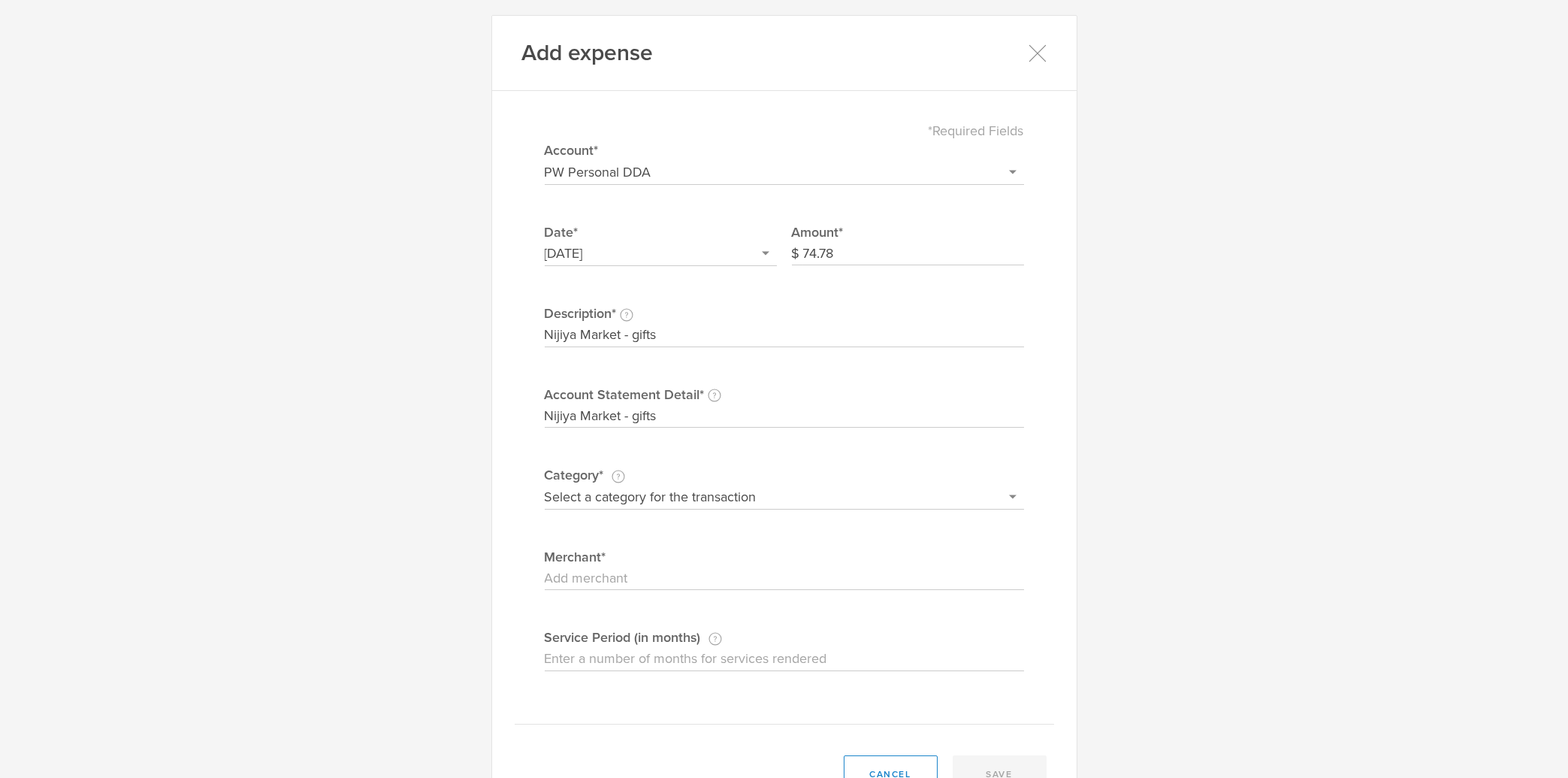
select select "Advertising & marketing"
click option "Advertising & marketing" at bounding box center [0, 0] width 0 height 0
click at [656, 580] on input "Merchant" at bounding box center [784, 579] width 479 height 24
paste input "Nijiya Market - gifts"
type input "Nijiya Market - gifts"
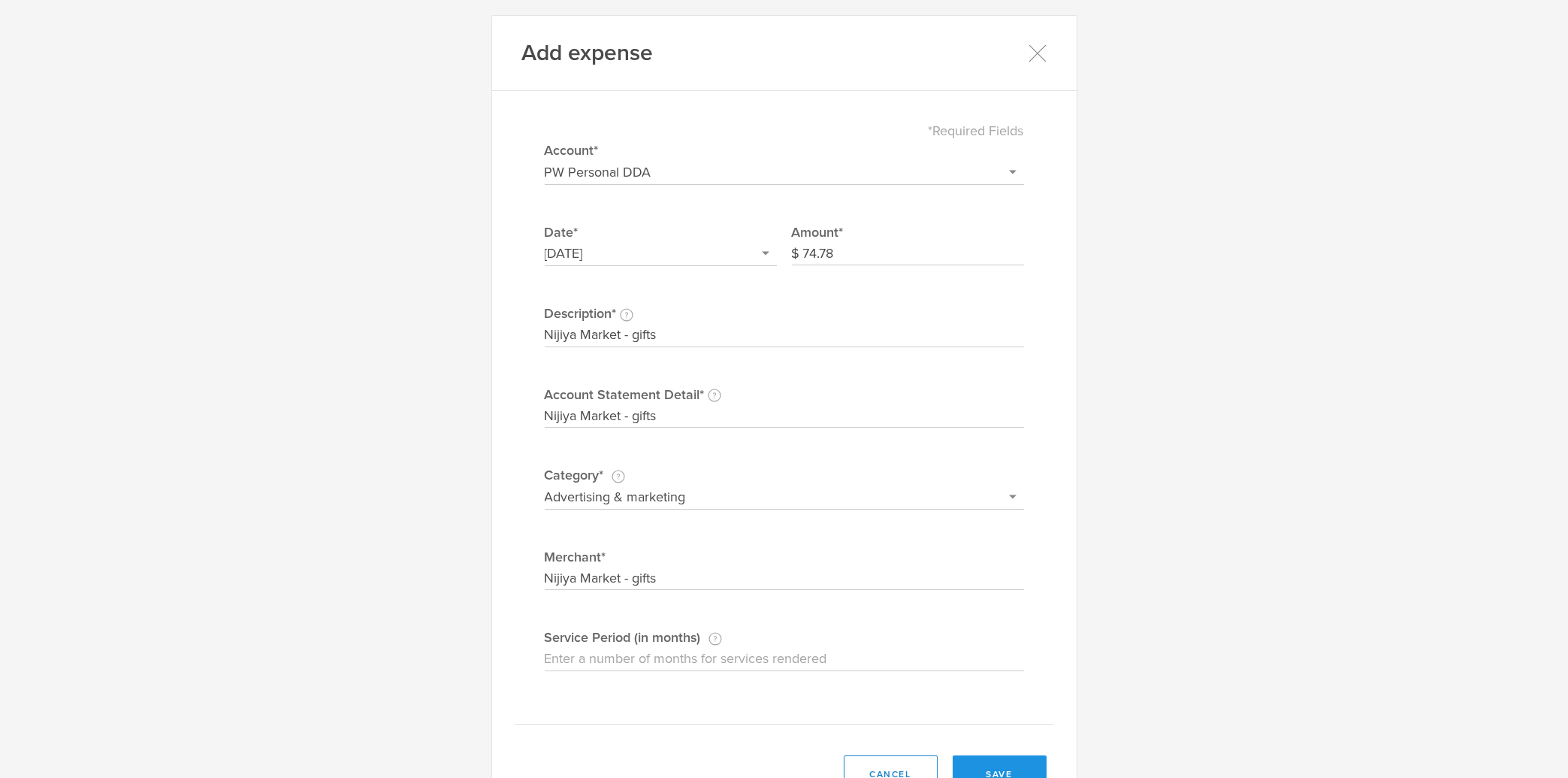
click at [992, 770] on button "save" at bounding box center [999, 773] width 94 height 37
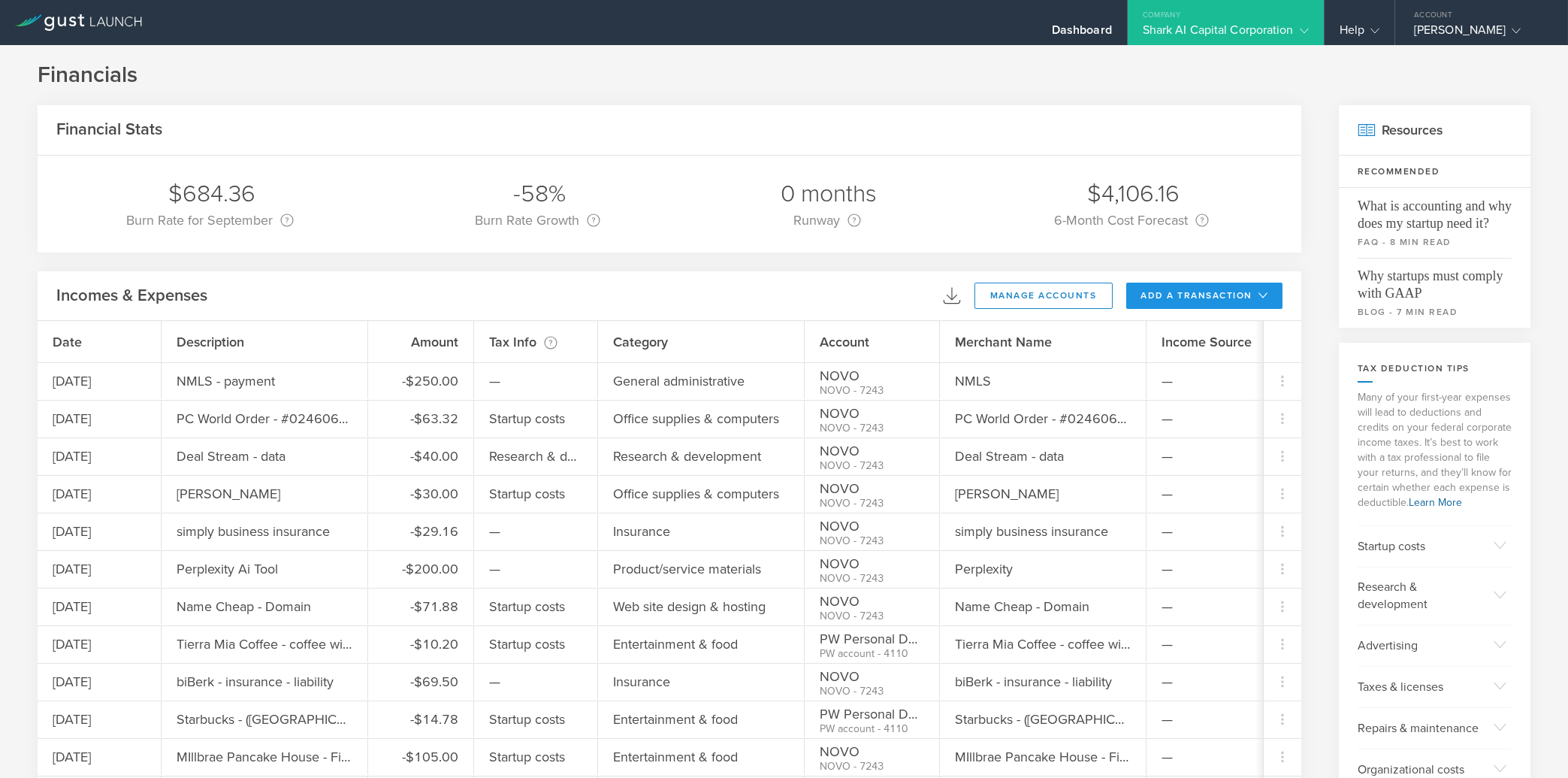
click at [1219, 293] on button "add a transaction" at bounding box center [1204, 296] width 157 height 26
click at [1220, 331] on li "Add Expense" at bounding box center [1232, 329] width 87 height 29
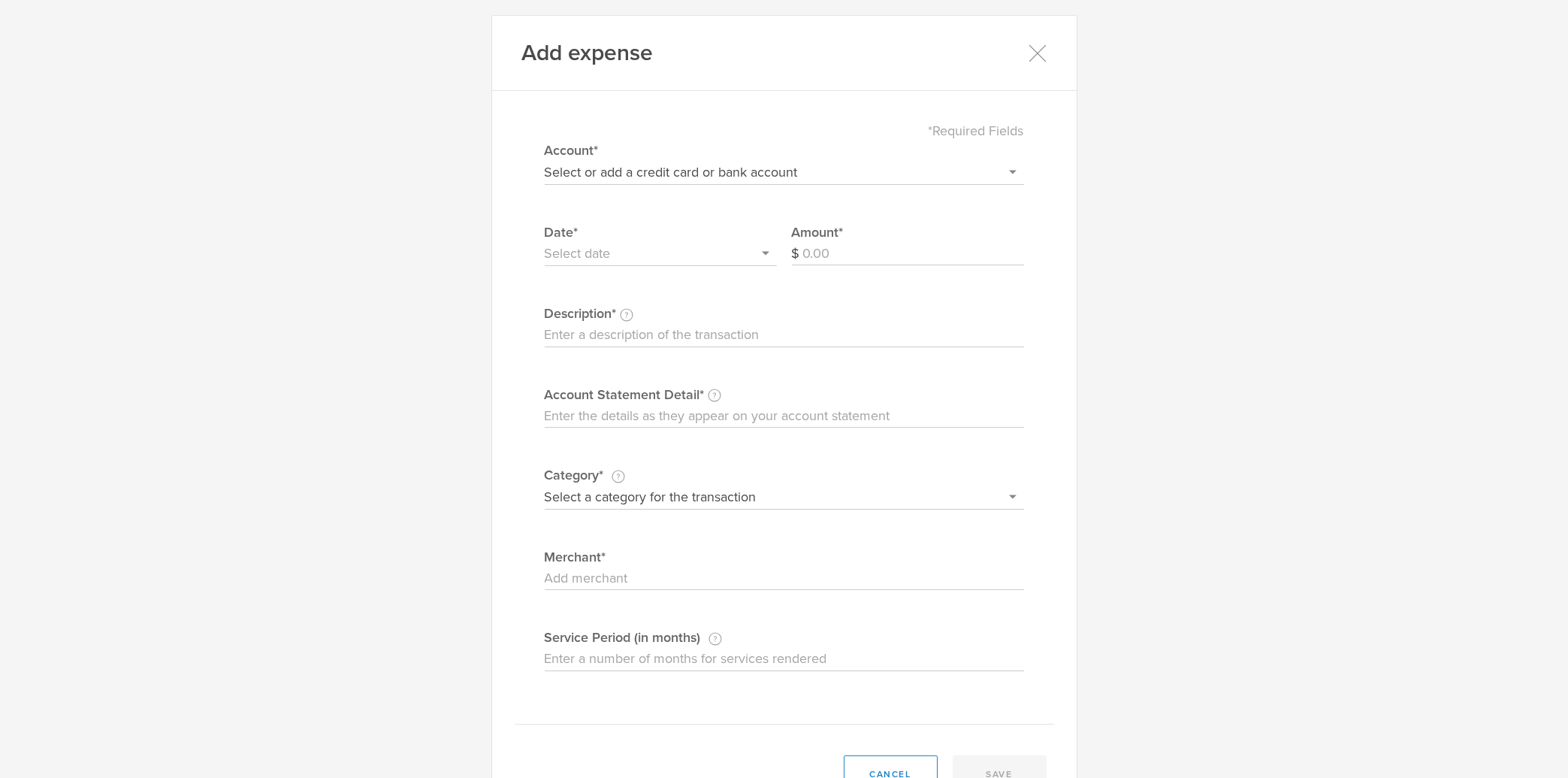
click at [671, 248] on input "text" at bounding box center [660, 254] width 232 height 24
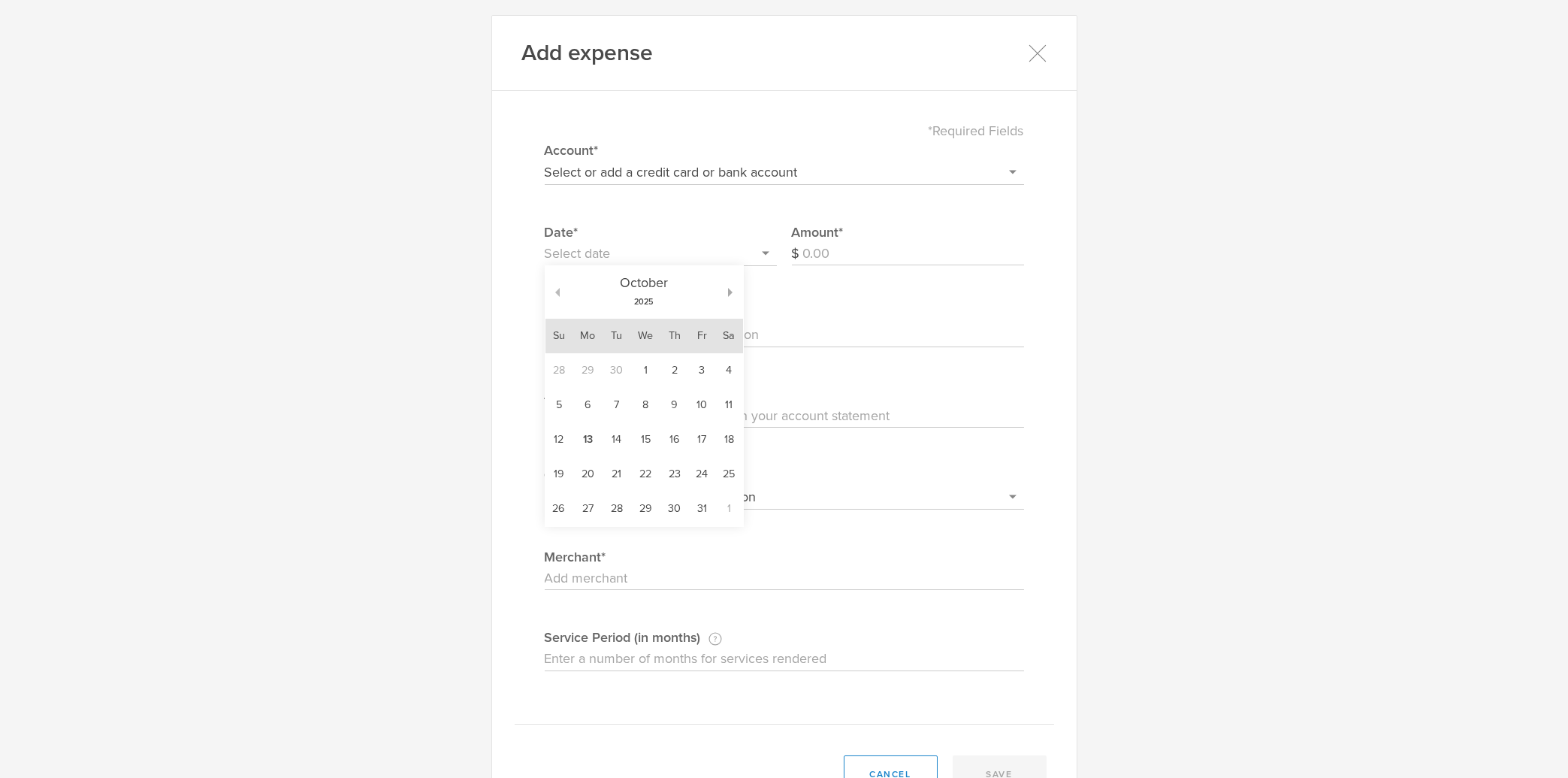
click at [549, 294] on button "button" at bounding box center [552, 292] width 14 height 9
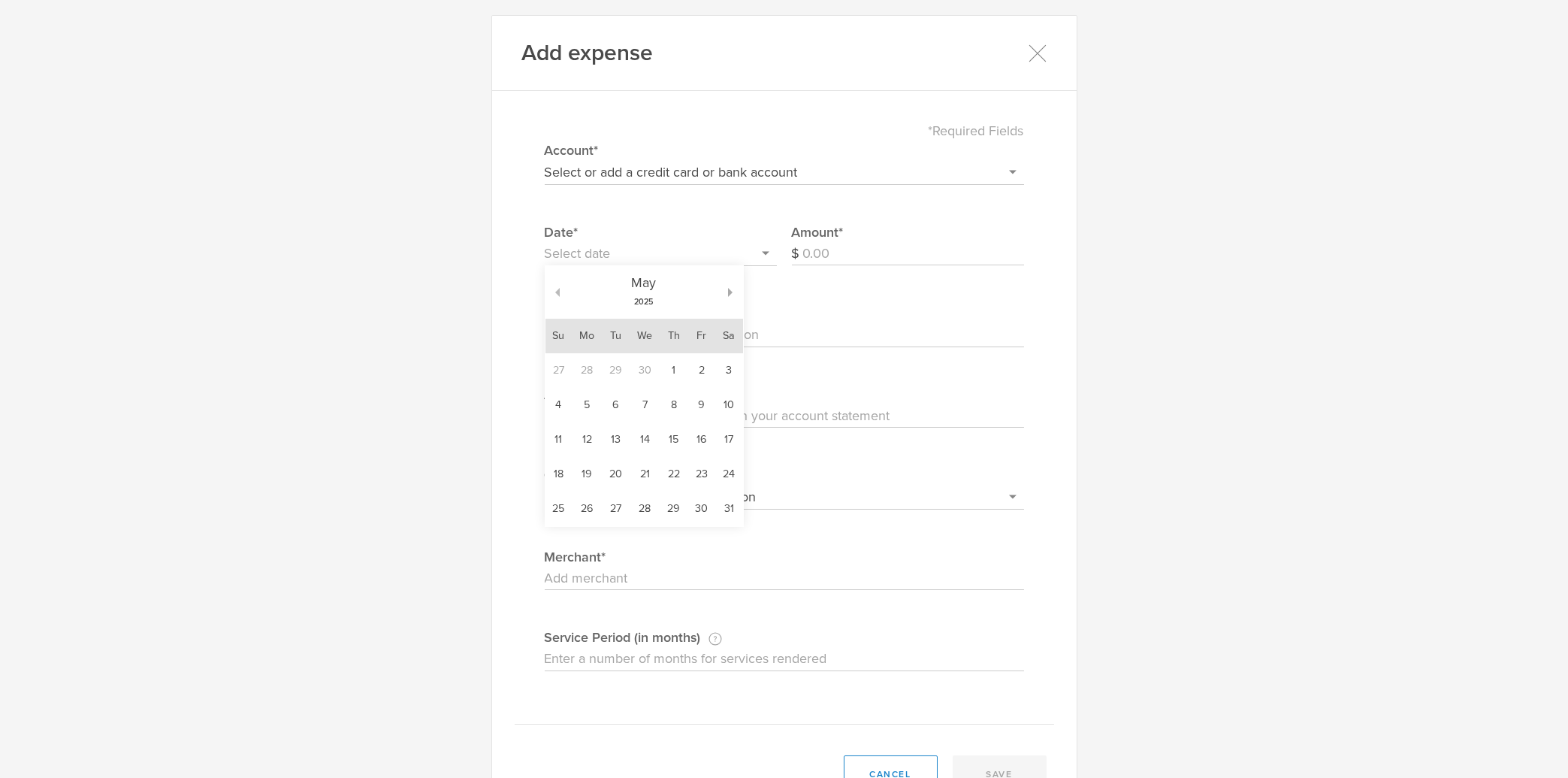
click at [549, 294] on button "button" at bounding box center [552, 292] width 14 height 9
click at [578, 513] on td "28" at bounding box center [588, 508] width 30 height 34
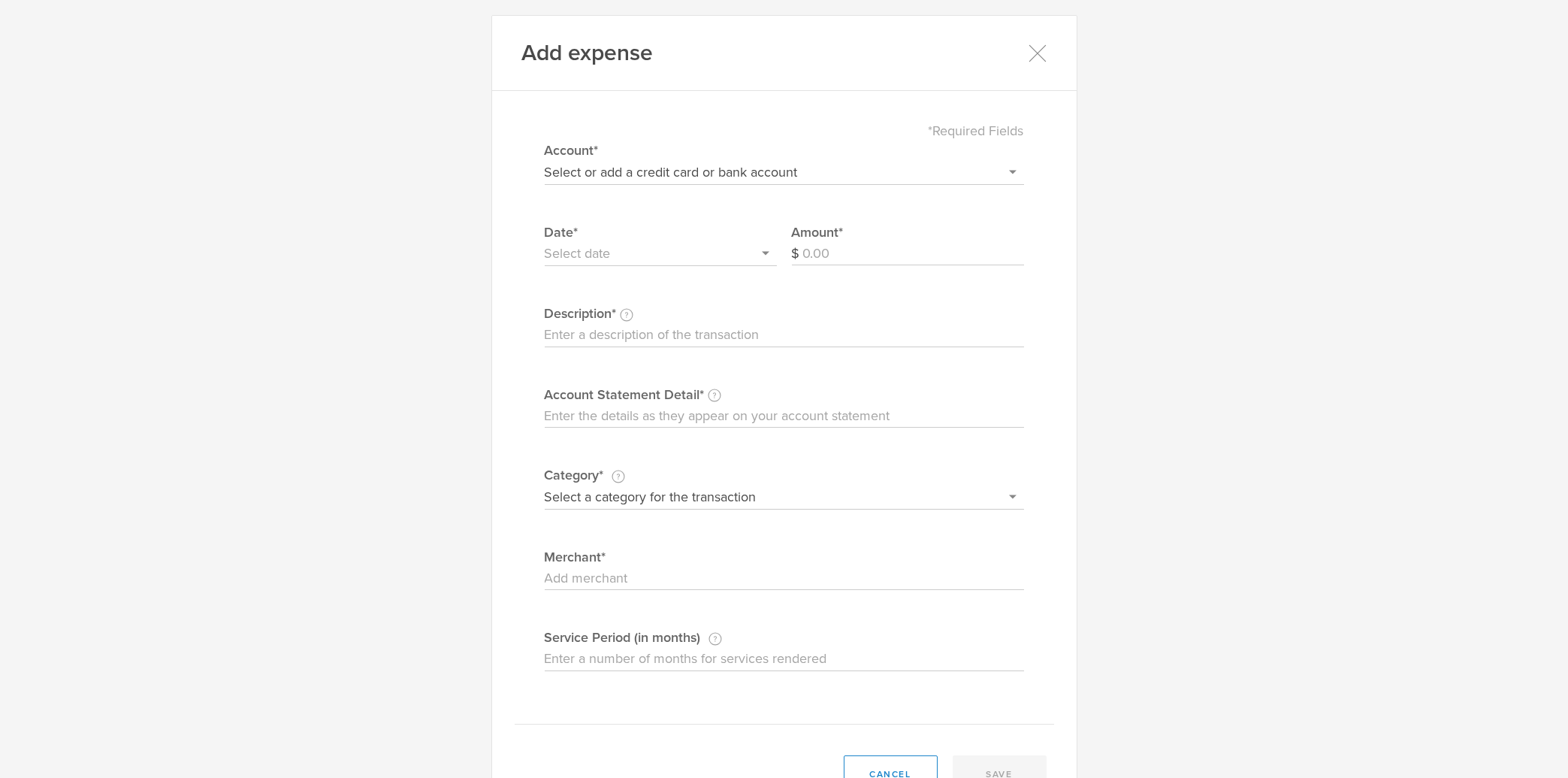
type input "[DATE]"
click at [854, 254] on input "Amount" at bounding box center [913, 254] width 221 height 24
type input "29.90"
click at [638, 335] on input "Description This description is for your own reference." at bounding box center [784, 335] width 479 height 24
type input "Philz coffee - meeting with Daly City Chambers"
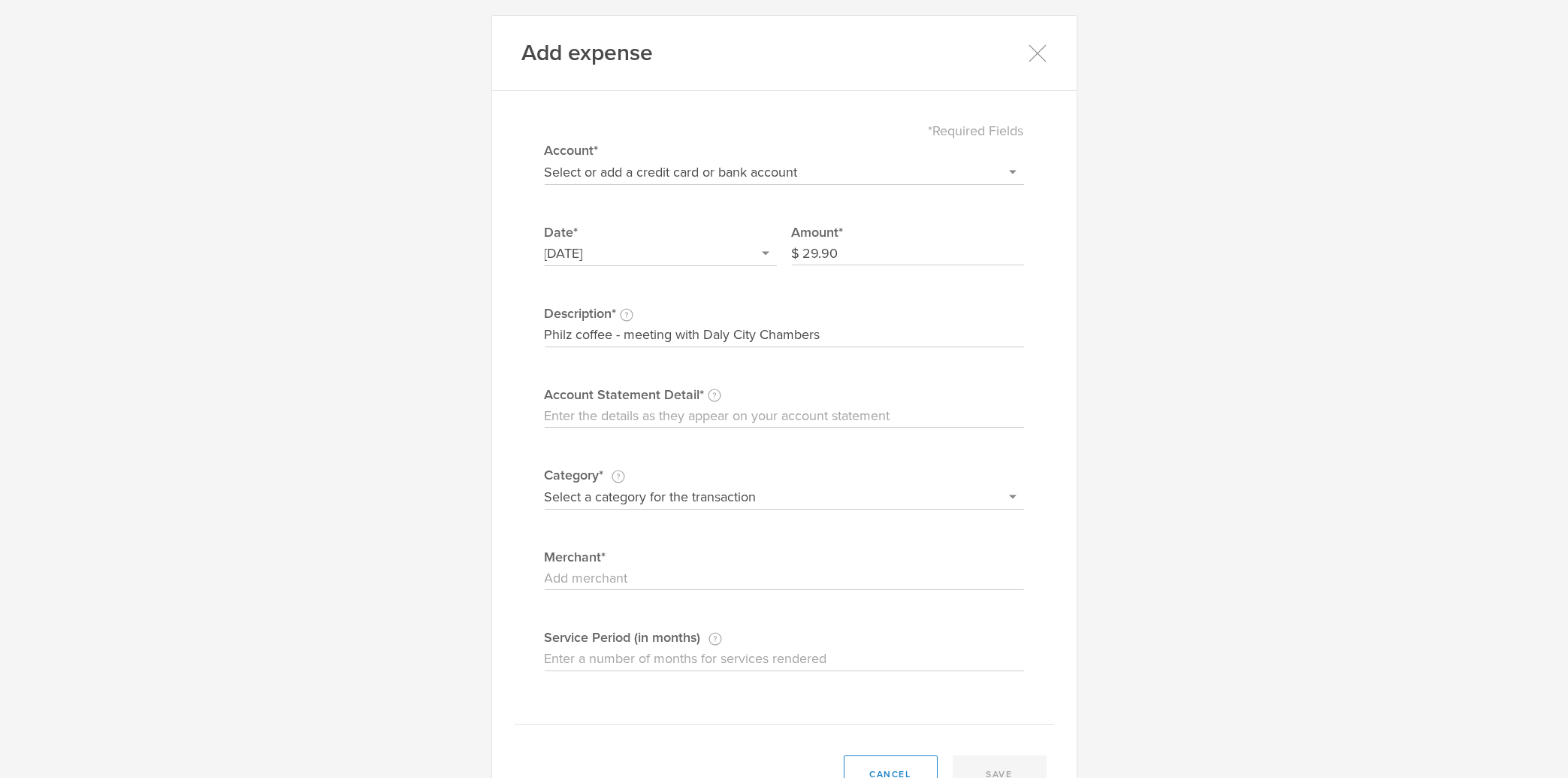
paste input "Philz coffee - meeting with Daly City Chambers"
type input "Philz coffee - meeting with Daly City Chambers"
click at [615, 579] on input "Merchant" at bounding box center [784, 579] width 479 height 24
paste input "Philz coffee - meeting with Daly City Chambers"
type input "Philz coffee - meeting with Daly City Chambers"
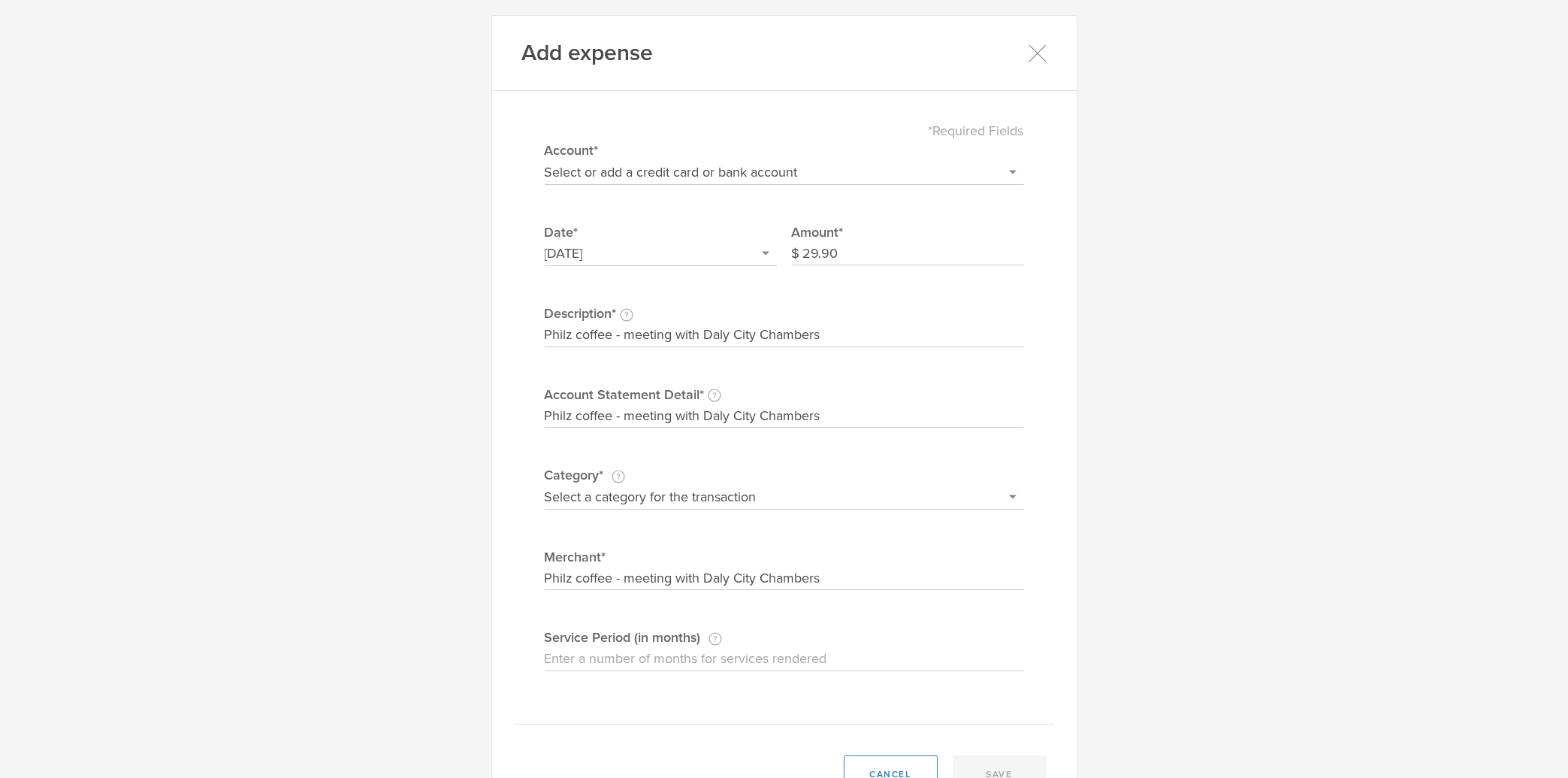
click at [544, 485] on select "Select a category for the transaction Manufacturing equipment Product/service m…" at bounding box center [784, 497] width 479 height 24
select select "Entertainment & food"
click option "Entertainment & food" at bounding box center [0, 0] width 0 height 0
click at [544, 160] on select "Select or add a credit card or bank account Visa - 7587 BOFA Cash Reward PayPal…" at bounding box center [784, 172] width 479 height 24
select select "60e62745d109d3000497f88c"
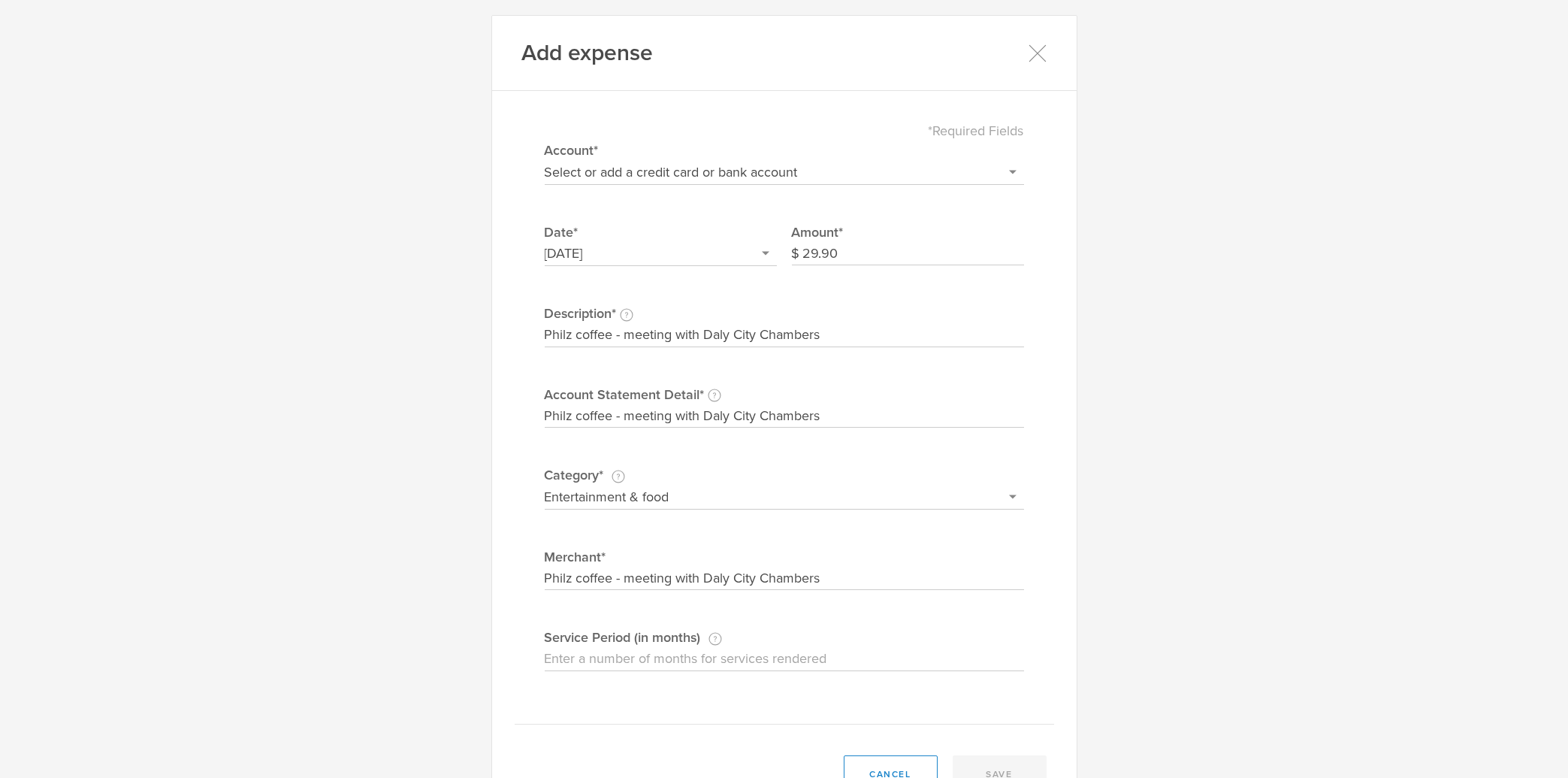
click option "PW Personal DDA" at bounding box center [0, 0] width 0 height 0
click at [1000, 760] on button "save" at bounding box center [999, 773] width 94 height 37
